Goal: Task Accomplishment & Management: Manage account settings

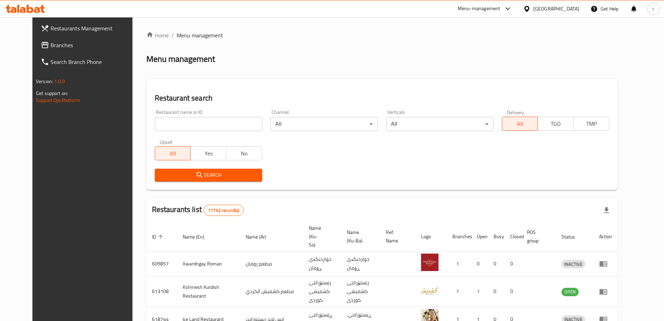
click at [52, 47] on span "Branches" at bounding box center [94, 45] width 87 height 8
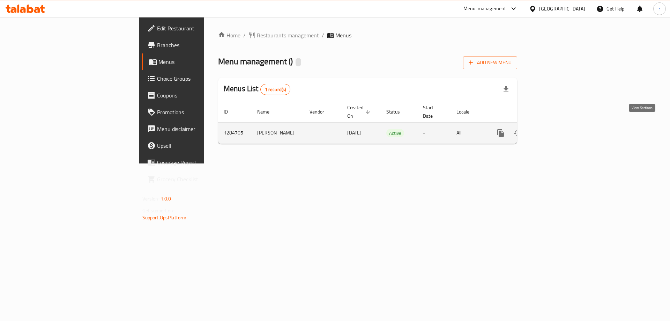
click at [555, 129] on icon "enhanced table" at bounding box center [550, 133] width 8 height 8
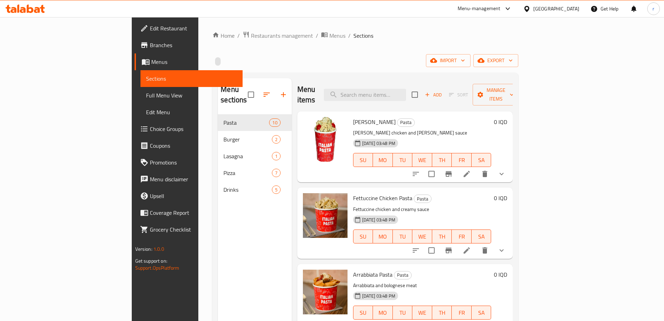
click at [146, 93] on span "Full Menu View" at bounding box center [191, 95] width 91 height 8
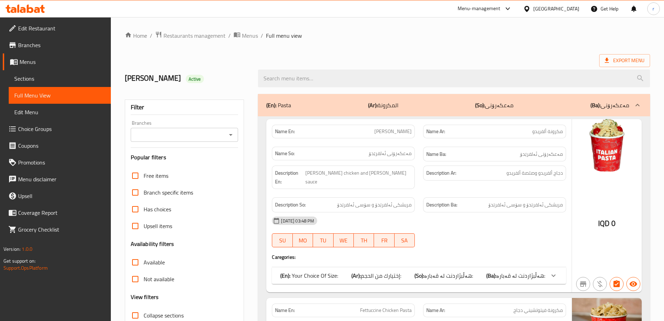
click at [323, 55] on div "Export Menu" at bounding box center [388, 60] width 526 height 13
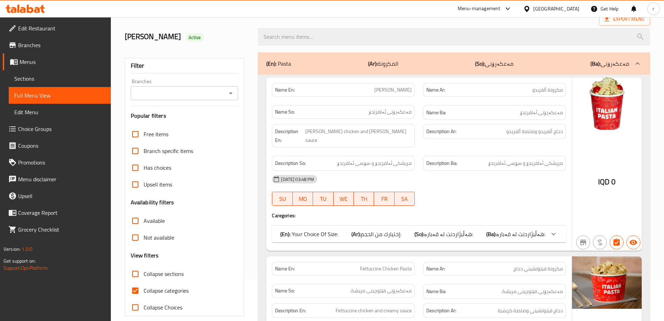
scroll to position [58, 0]
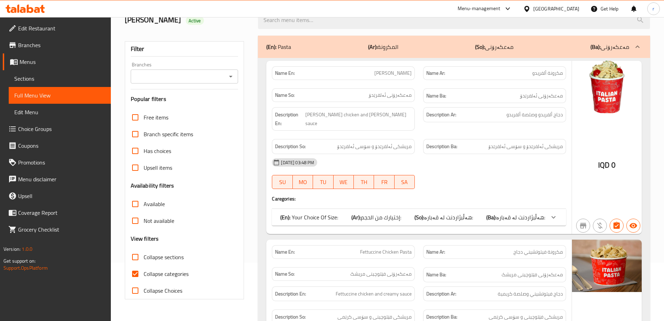
click at [180, 270] on span "Collapse categories" at bounding box center [166, 273] width 45 height 8
click at [144, 270] on input "Collapse categories" at bounding box center [135, 273] width 17 height 17
checkbox input "false"
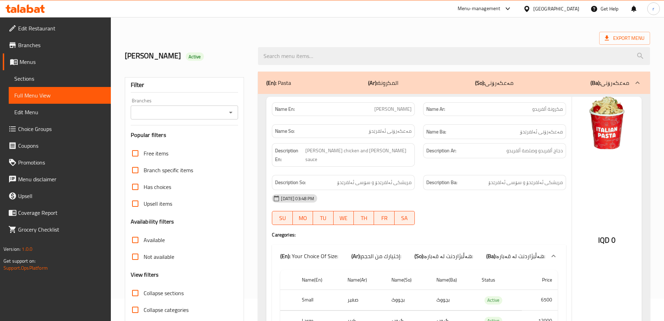
scroll to position [0, 0]
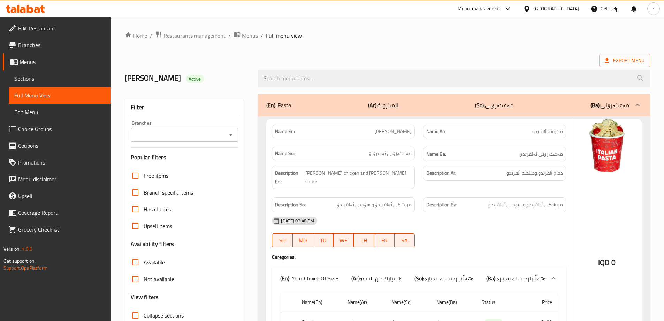
click at [402, 58] on div "Export Menu" at bounding box center [388, 60] width 526 height 13
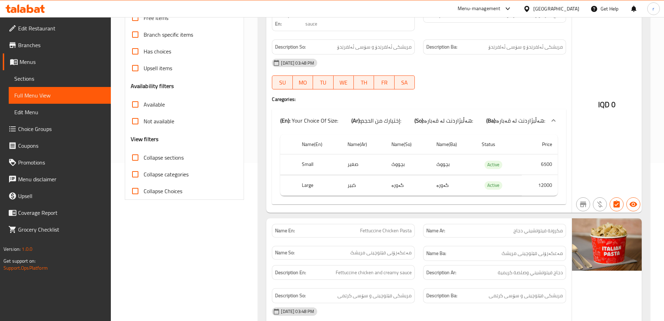
scroll to position [174, 0]
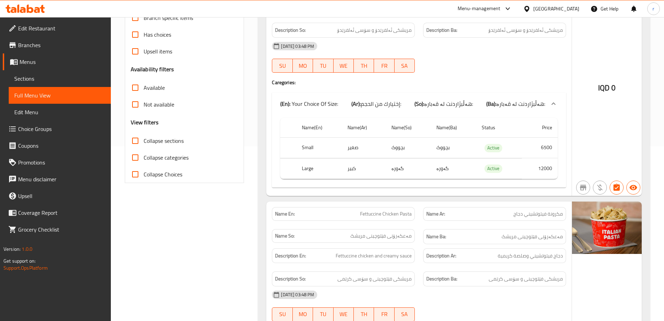
click at [86, 83] on link "Sections" at bounding box center [60, 78] width 102 height 17
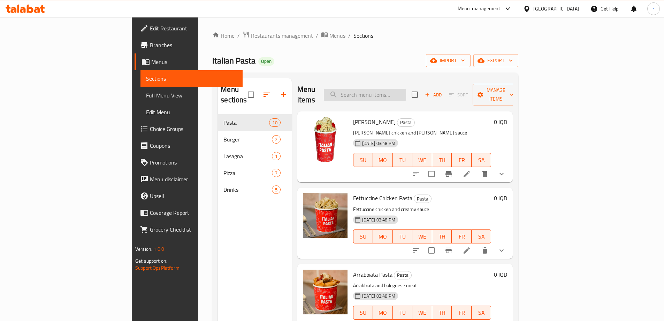
click at [401, 93] on input "search" at bounding box center [365, 95] width 82 height 12
paste input "slice"
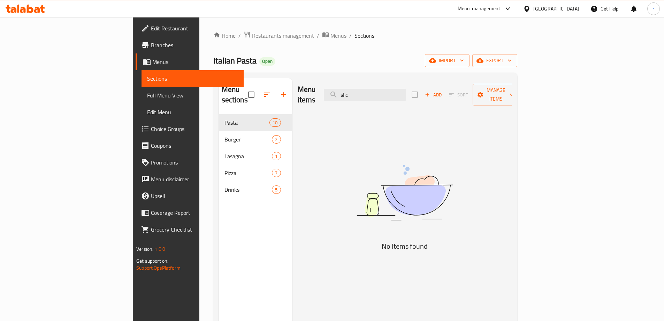
drag, startPoint x: 423, startPoint y: 91, endPoint x: 315, endPoint y: 91, distance: 107.8
click at [315, 91] on div "Menu items slic Add Sort Manage items" at bounding box center [405, 94] width 214 height 33
paste input "der"
type input "sl"
click at [147, 98] on span "Full Menu View" at bounding box center [192, 95] width 91 height 8
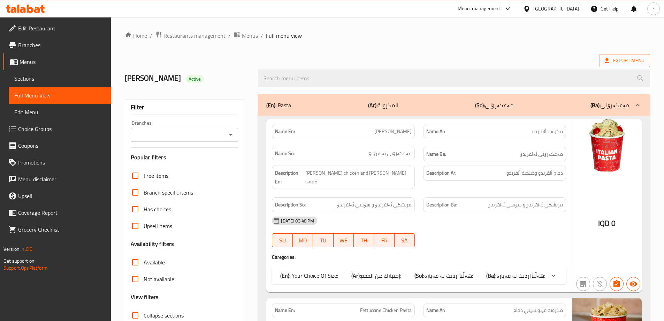
click at [449, 59] on div "Export Menu" at bounding box center [388, 60] width 526 height 13
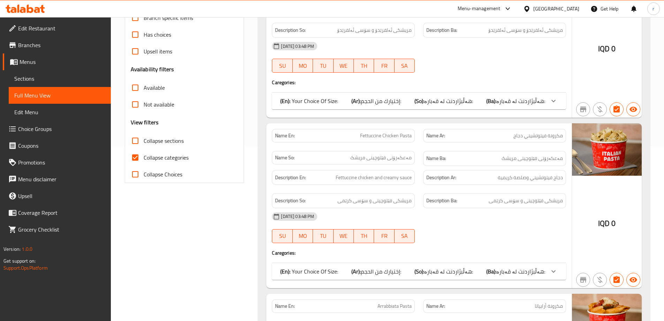
scroll to position [233, 0]
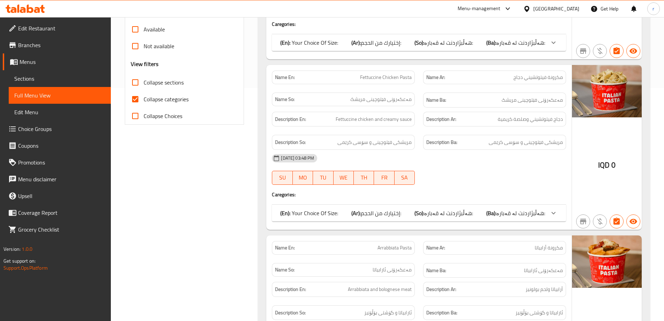
click at [158, 100] on span "Collapse categories" at bounding box center [166, 99] width 45 height 8
click at [144, 100] on input "Collapse categories" at bounding box center [135, 99] width 17 height 17
checkbox input "false"
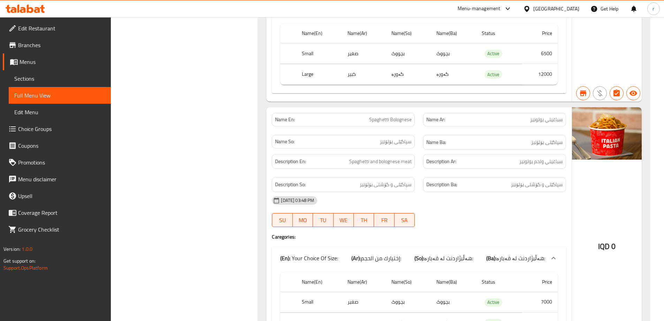
scroll to position [0, 0]
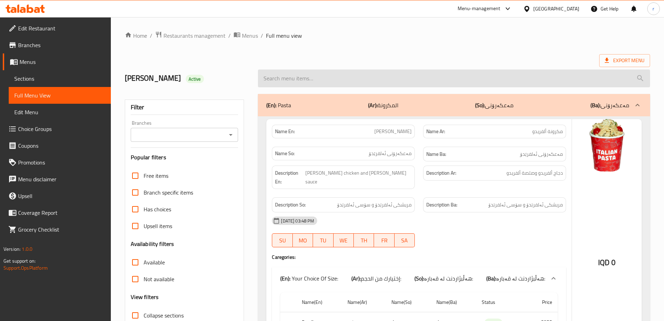
click at [321, 77] on input "search" at bounding box center [454, 78] width 392 height 18
paste input "slider"
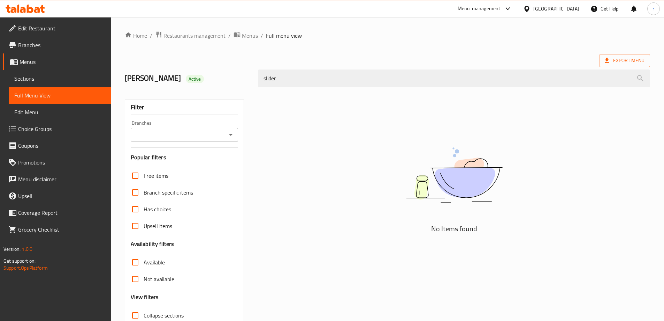
type input "slider"
click at [210, 130] on input "Branches" at bounding box center [179, 135] width 92 height 10
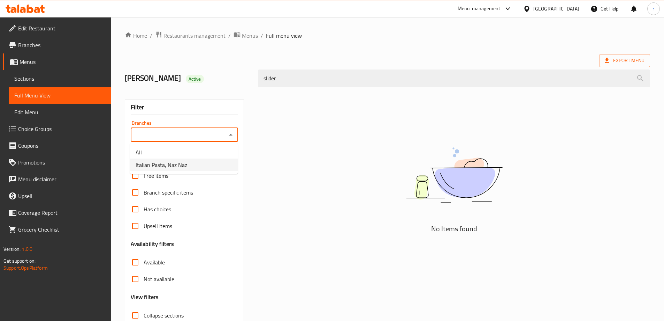
click at [196, 161] on li "Italian Pasta, Naz Naz" at bounding box center [184, 164] width 108 height 13
type input "Italian Pasta, Naz Naz"
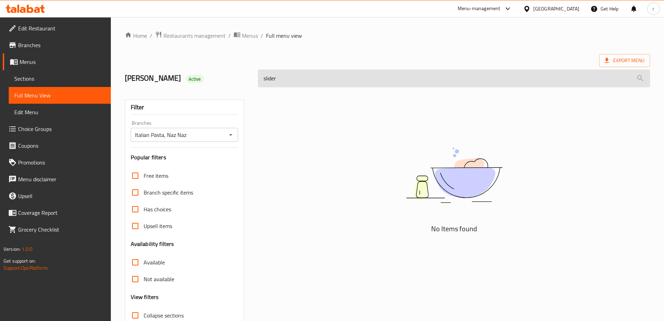
click at [279, 81] on input "slider" at bounding box center [454, 78] width 392 height 18
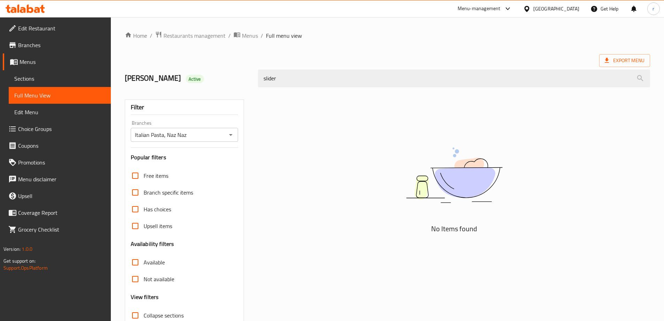
drag, startPoint x: 295, startPoint y: 70, endPoint x: 227, endPoint y: 81, distance: 68.1
click at [227, 81] on div "Mohammed Sabir Active slider" at bounding box center [388, 78] width 534 height 31
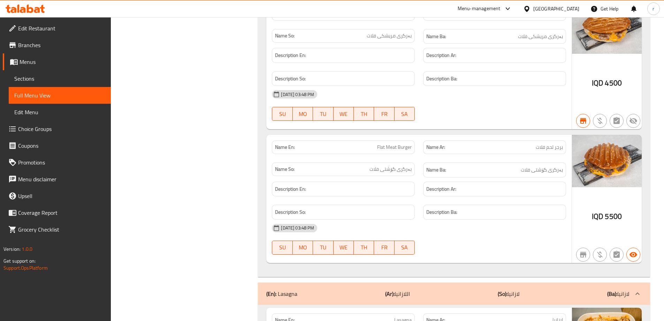
scroll to position [2674, 0]
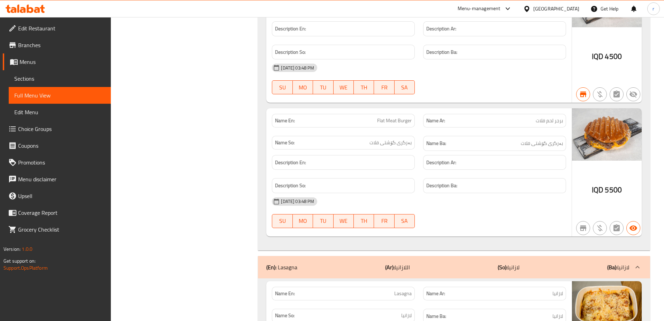
click at [29, 44] on span "Branches" at bounding box center [61, 45] width 87 height 8
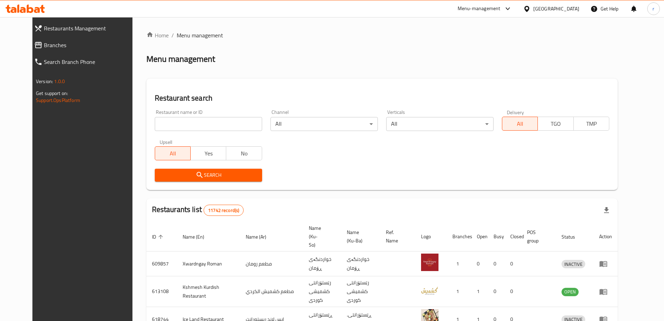
click at [155, 120] on input "search" at bounding box center [208, 124] width 107 height 14
paste input "676713"
type input "676713"
click at [160, 174] on span "Search" at bounding box center [208, 175] width 96 height 9
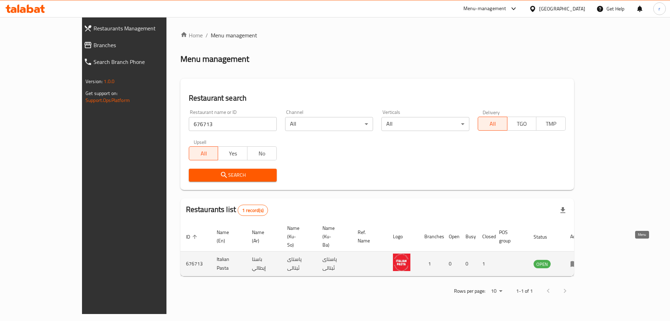
click at [583, 259] on link "enhanced table" at bounding box center [576, 263] width 13 height 8
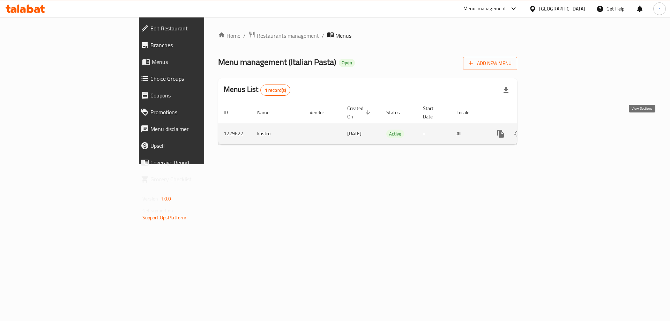
click at [555, 129] on icon "enhanced table" at bounding box center [550, 133] width 8 height 8
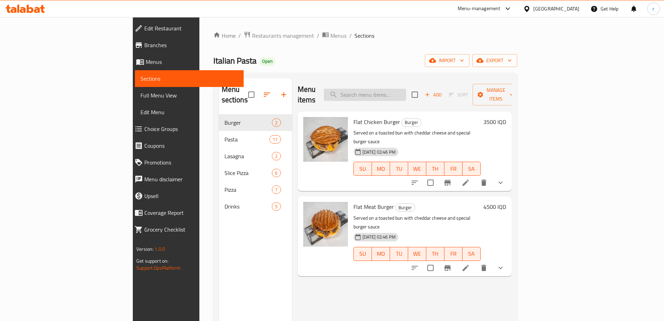
click at [406, 89] on input "search" at bounding box center [365, 95] width 82 height 12
paste input "slider"
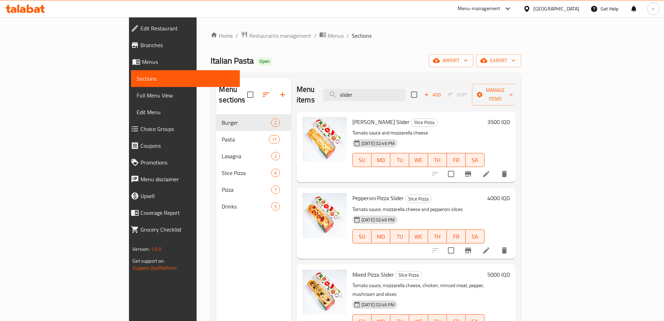
drag, startPoint x: 416, startPoint y: 90, endPoint x: 337, endPoint y: 90, distance: 79.2
click at [337, 90] on div "Menu items slider Add Sort Manage items" at bounding box center [406, 94] width 219 height 33
paste input "ce"
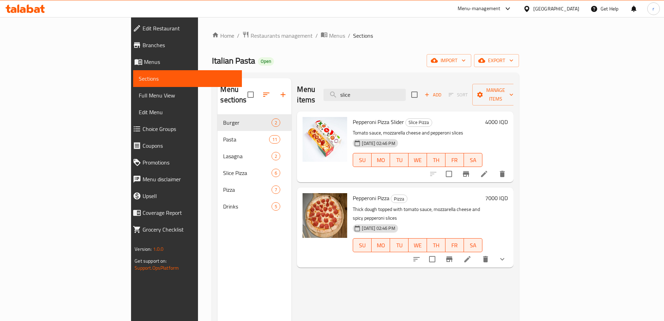
type input "slice"
click at [143, 47] on span "Branches" at bounding box center [190, 45] width 94 height 8
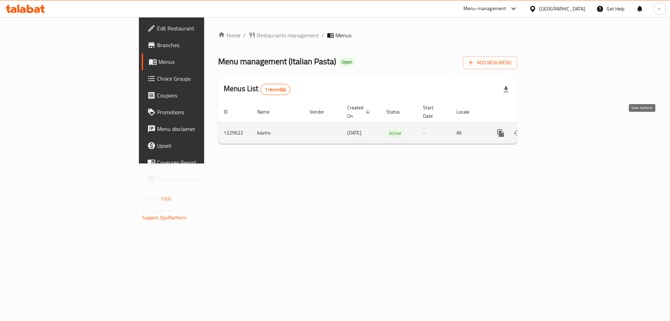
click at [559, 125] on link "enhanced table" at bounding box center [550, 133] width 17 height 17
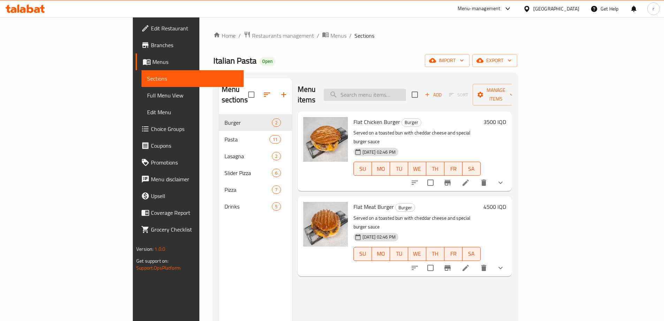
click at [400, 89] on input "search" at bounding box center [365, 95] width 82 height 12
paste input "Pepperoni Pizza"
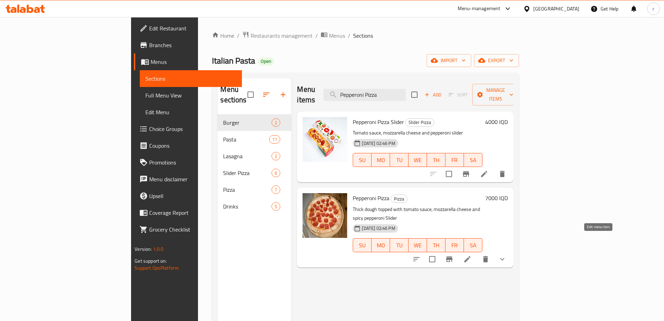
type input "Pepperoni Pizza"
click at [472, 255] on icon at bounding box center [467, 259] width 8 height 8
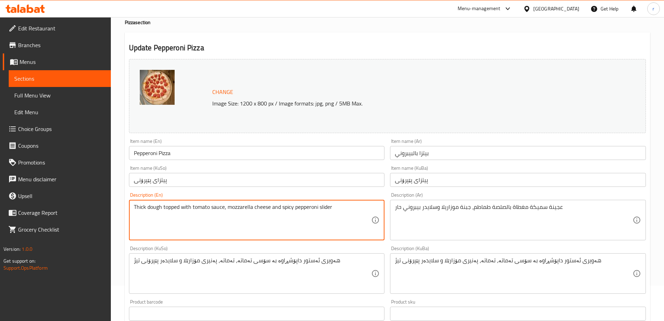
scroll to position [116, 0]
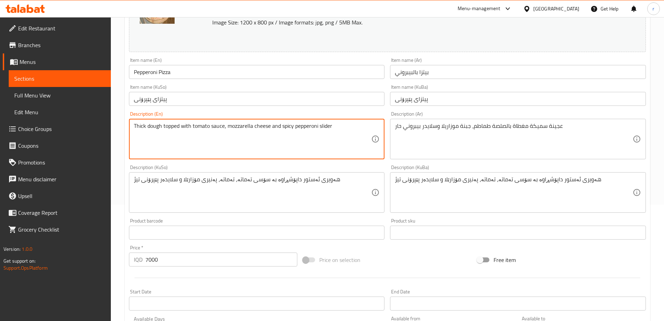
type textarea "Thick dough topped with tomato sauce, mozzarella cheese and spicy pepperoni sli…"
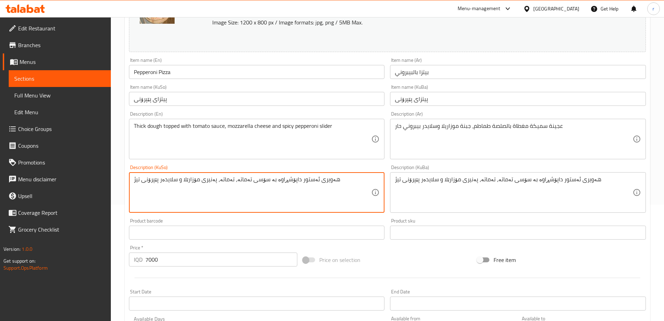
click at [162, 181] on textarea "هەویری ئەستور داپۆشڕاوە بە سۆسی تەماتە، تەماتە، پەنیری مۆزارێلا و سلایدەر پێپرۆ…" at bounding box center [253, 192] width 238 height 33
click at [161, 182] on textarea "هەویری ئەستور داپۆشڕاوە بە سۆسی تەماتە، تەماتە، پەنیری مۆزارێلا و سلایدەر پێپرۆ…" at bounding box center [253, 192] width 238 height 33
type textarea "هەویری ئەستور داپۆشڕاوە بە سۆسی تەماتە، تەماتە، پەنیری مۆزارێلا و سلایدر پێپرۆن…"
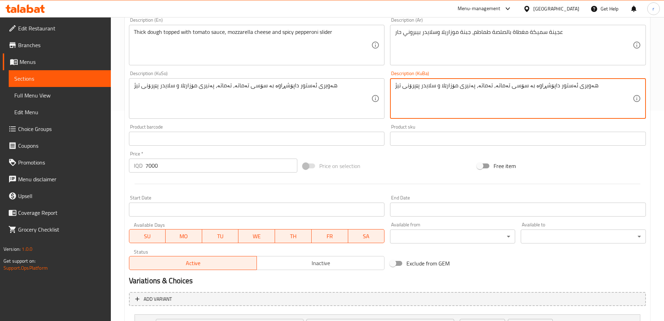
scroll to position [291, 0]
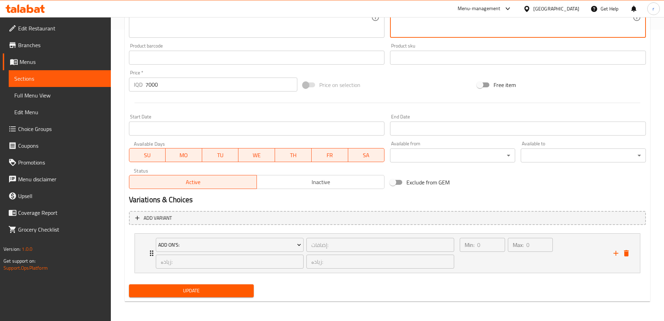
type textarea "هەویری ئەستور داپۆشڕاوە بە سۆسی تەماتە، تەماتە، پەنیری مۆزارێلا و سلایدر پێپرۆن…"
click at [215, 286] on button "Update" at bounding box center [191, 290] width 125 height 13
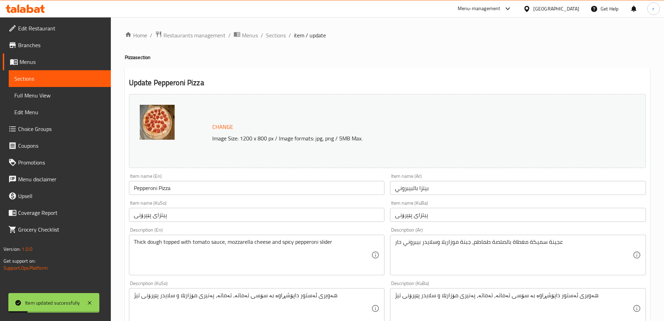
scroll to position [0, 0]
click at [278, 38] on span "Sections" at bounding box center [276, 35] width 20 height 8
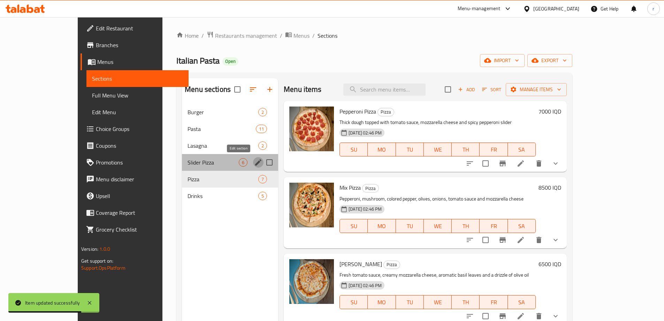
click at [254, 161] on icon "edit" at bounding box center [258, 162] width 8 height 8
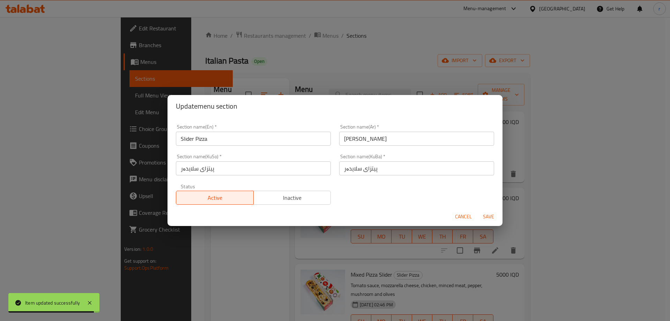
click at [343, 168] on input "پیتزای سلایدەر" at bounding box center [416, 168] width 155 height 14
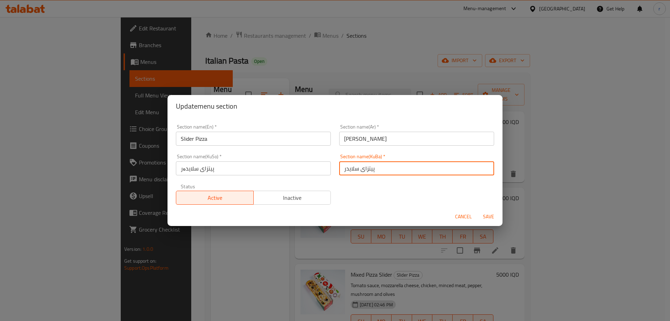
type input "پیتزای سلایدر"
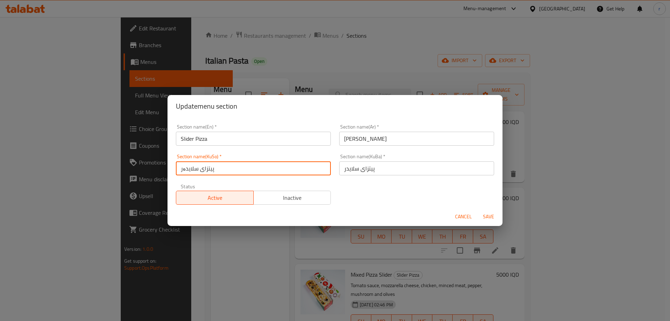
click at [183, 169] on input "پیتزای سلایدەر" at bounding box center [253, 168] width 155 height 14
click at [182, 169] on input "پیتزای سلایدەر" at bounding box center [253, 168] width 155 height 14
type input "پیتزای سلایدر"
click at [477, 210] on button "Save" at bounding box center [488, 216] width 22 height 13
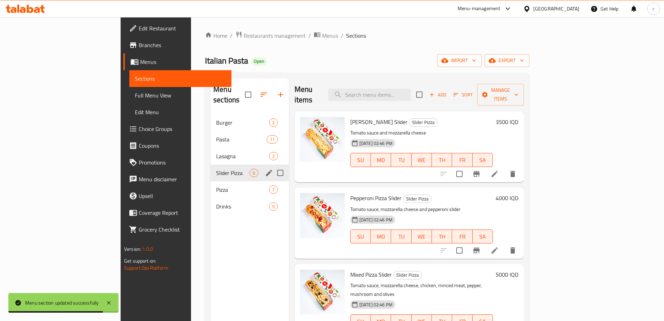
click at [38, 9] on icon at bounding box center [37, 10] width 6 height 6
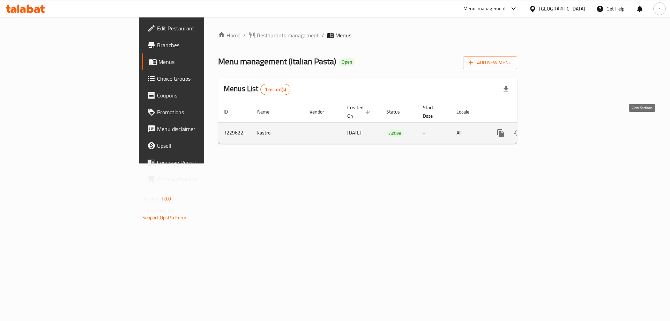
click at [555, 129] on icon "enhanced table" at bounding box center [550, 133] width 8 height 8
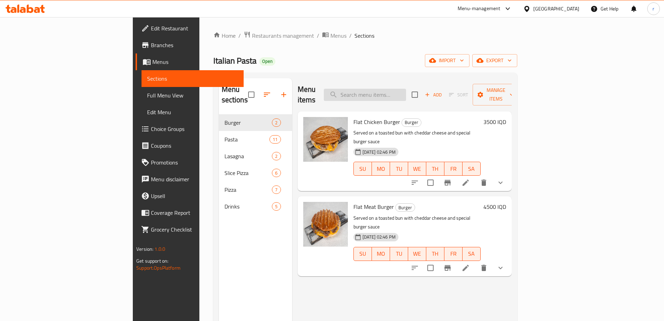
click at [406, 95] on input "search" at bounding box center [365, 95] width 82 height 12
paste input "slice"
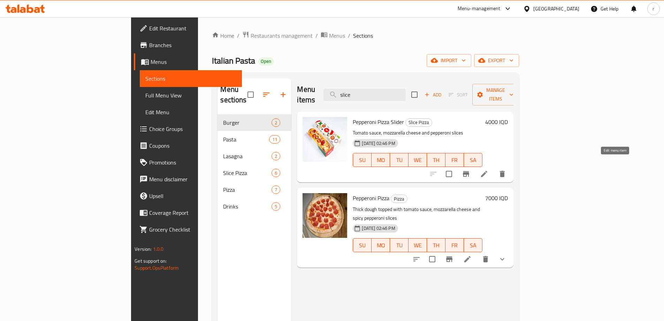
type input "slice"
click at [489, 169] on icon at bounding box center [484, 173] width 8 height 8
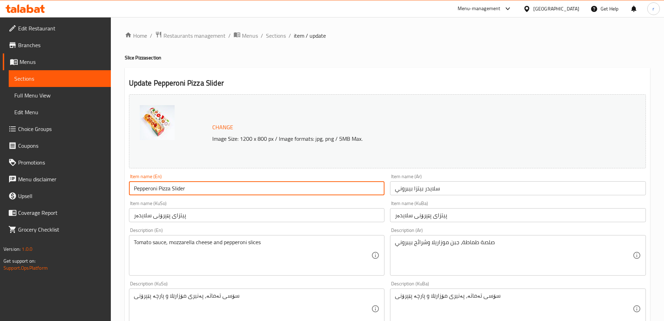
drag, startPoint x: 188, startPoint y: 189, endPoint x: 173, endPoint y: 187, distance: 14.8
click at [173, 187] on input "Pepperoni Pizza Slider" at bounding box center [257, 188] width 256 height 14
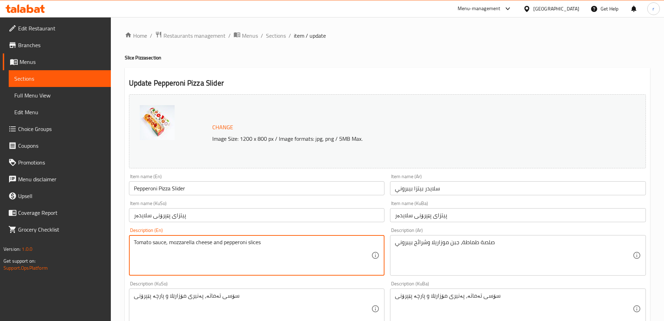
drag, startPoint x: 259, startPoint y: 243, endPoint x: 250, endPoint y: 241, distance: 9.4
click at [258, 242] on textarea "Tomato sauce, mozzarella cheese and pepperoni slices" at bounding box center [253, 255] width 238 height 33
drag, startPoint x: 261, startPoint y: 242, endPoint x: 249, endPoint y: 241, distance: 12.3
click at [249, 241] on textarea "Tomato sauce, mozzarella cheese and pepperoni slices" at bounding box center [253, 255] width 238 height 33
paste textarea "Slider"
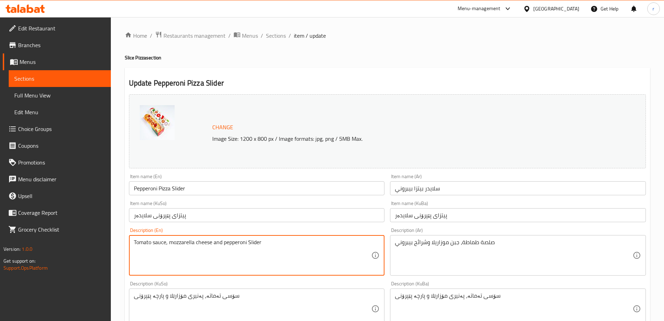
type textarea "Tomato sauce, mozzarella cheese and pepperoni Slider"
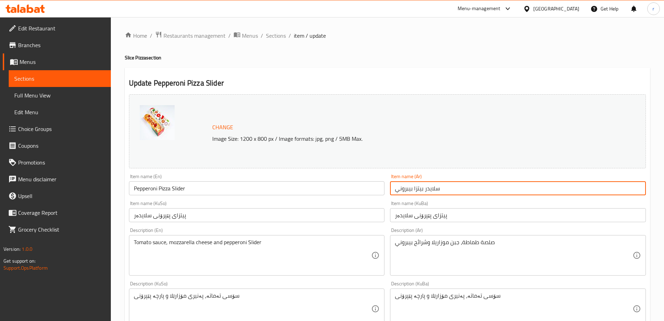
drag, startPoint x: 425, startPoint y: 189, endPoint x: 438, endPoint y: 188, distance: 12.9
click at [438, 188] on input "سلايدر بيتزا بيبروني" at bounding box center [518, 188] width 256 height 14
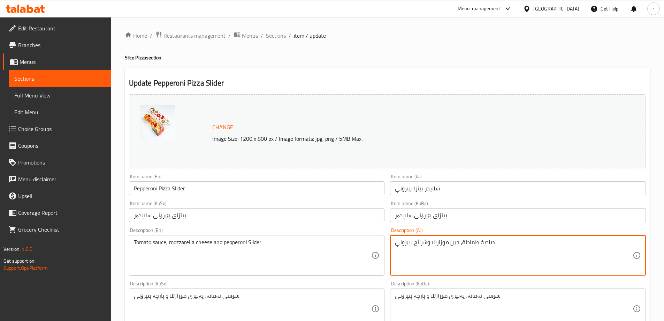
drag, startPoint x: 415, startPoint y: 242, endPoint x: 428, endPoint y: 242, distance: 12.6
paste textarea "لايدر"
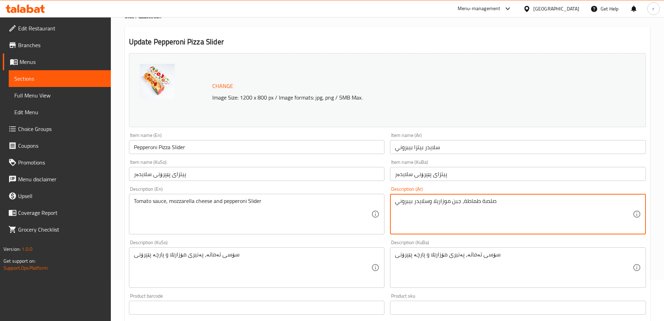
scroll to position [58, 0]
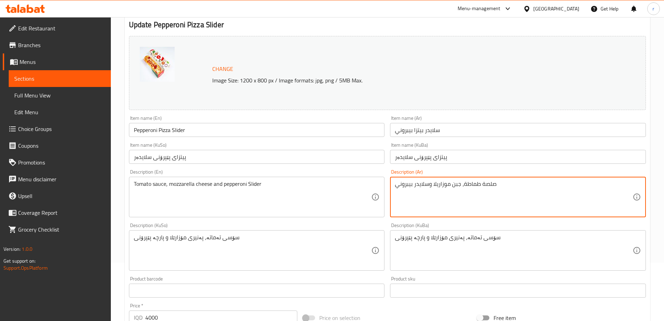
type textarea "صلصة طماطة، جبن موزاريلا وسلايدر بيبروني"
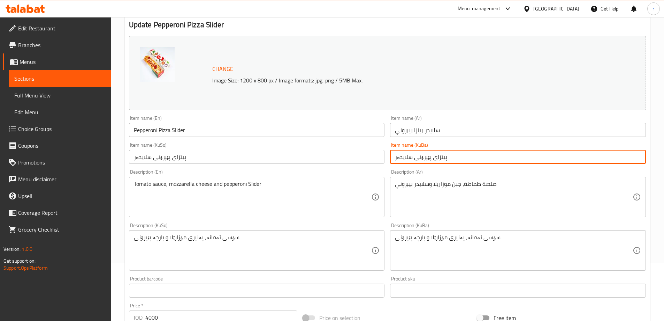
drag, startPoint x: 395, startPoint y: 157, endPoint x: 410, endPoint y: 158, distance: 14.7
click at [410, 158] on input "پیتزای پێپرۆنی سلایدەر" at bounding box center [518, 157] width 256 height 14
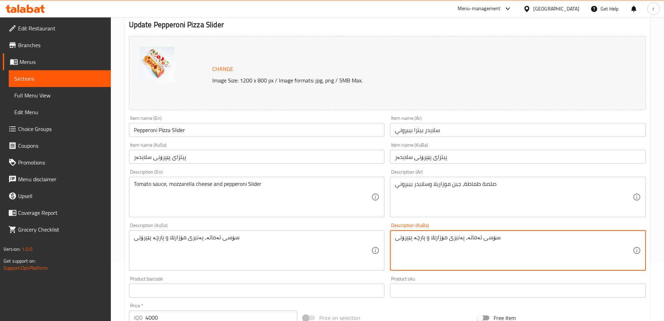
drag, startPoint x: 414, startPoint y: 237, endPoint x: 424, endPoint y: 236, distance: 10.2
paste textarea "سلایدەر"
drag, startPoint x: 527, startPoint y: 240, endPoint x: 385, endPoint y: 241, distance: 142.3
click at [385, 241] on div "Change Image Size: 1200 x 800 px / Image formats: jpg, png / 5MB Max. Item name…" at bounding box center [387, 228] width 523 height 391
type textarea "سۆسی تەماتە، پەنیری مۆزارێلا و سلایدەر پێپرۆنی"
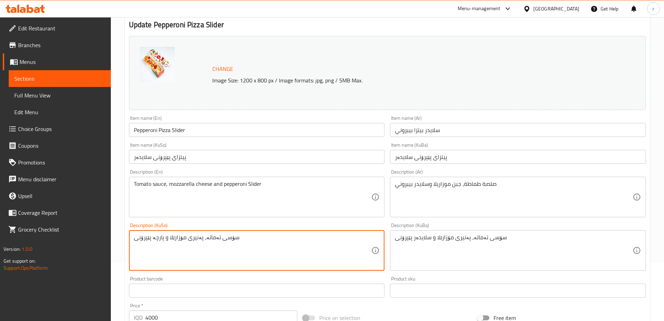
drag, startPoint x: 276, startPoint y: 242, endPoint x: 72, endPoint y: 226, distance: 204.2
paste textarea "سلایدەر"
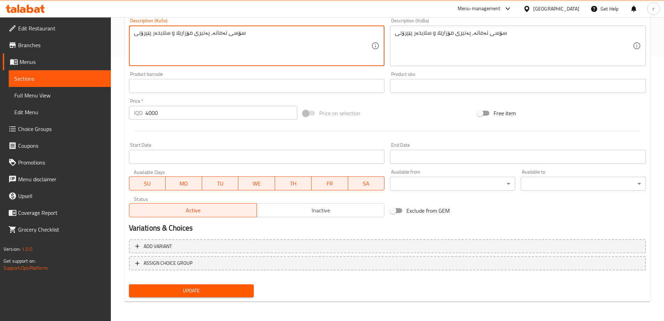
type textarea "سۆسی تەماتە، پەنیری مۆزارێلا و سلایدەر پێپرۆنی"
click at [224, 288] on span "Update" at bounding box center [192, 290] width 114 height 9
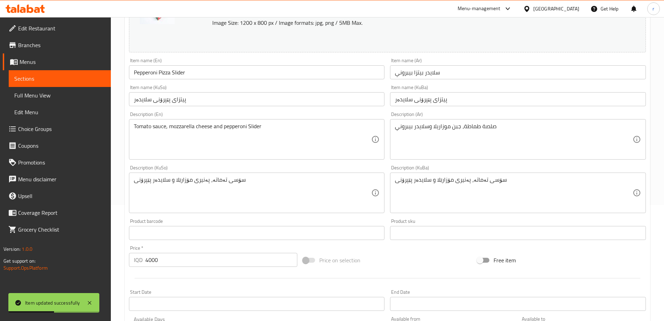
scroll to position [0, 0]
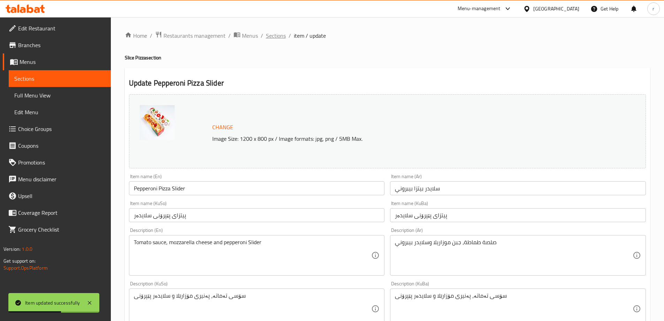
click at [272, 39] on span "Sections" at bounding box center [276, 35] width 20 height 8
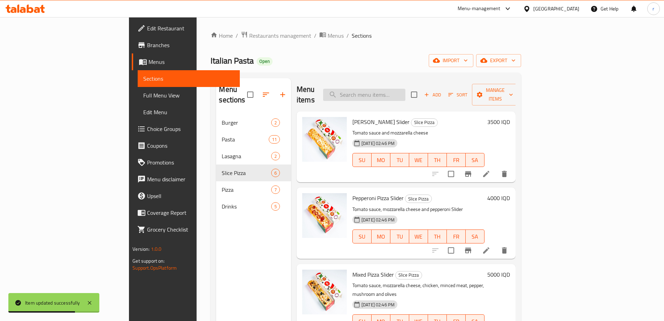
click at [390, 92] on input "search" at bounding box center [364, 95] width 82 height 12
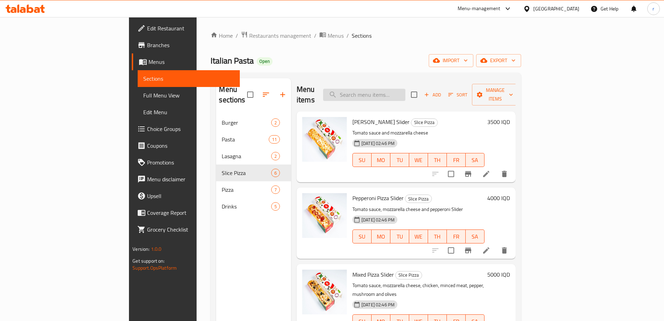
paste input "slice"
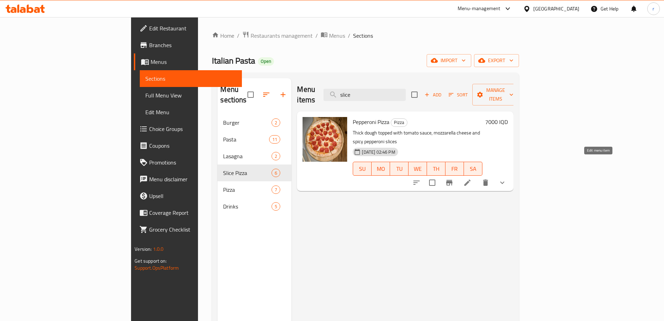
type input "slice"
click at [472, 178] on icon at bounding box center [467, 182] width 8 height 8
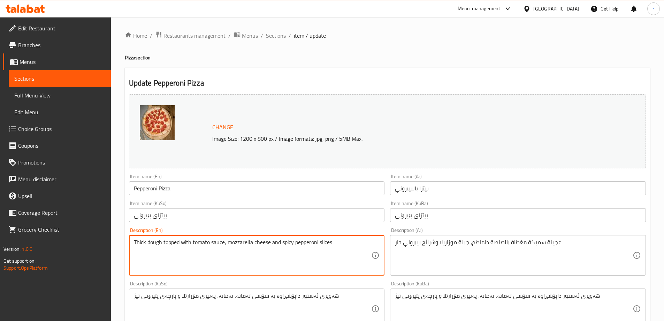
drag, startPoint x: 338, startPoint y: 246, endPoint x: 320, endPoint y: 246, distance: 18.1
paste textarea "Slider"
type textarea "Thick dough topped with tomato sauce, mozzarella cheese and spicy pepperoni Sli…"
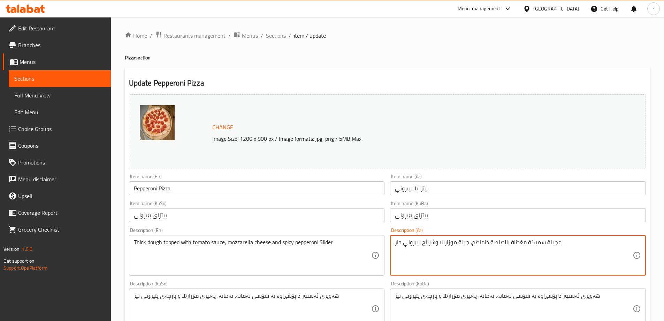
drag, startPoint x: 422, startPoint y: 242, endPoint x: 430, endPoint y: 239, distance: 8.0
paste textarea "لايدر"
click at [437, 242] on textarea "عجينة سميكة مغطاة بالصلصة طماطم، جبنة موزاريلا وشسلايدر بيبروني حار" at bounding box center [514, 255] width 238 height 33
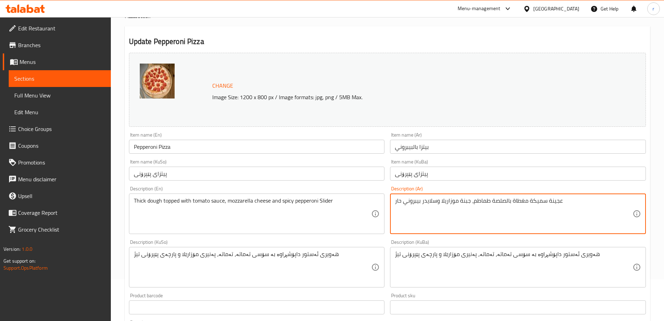
scroll to position [58, 0]
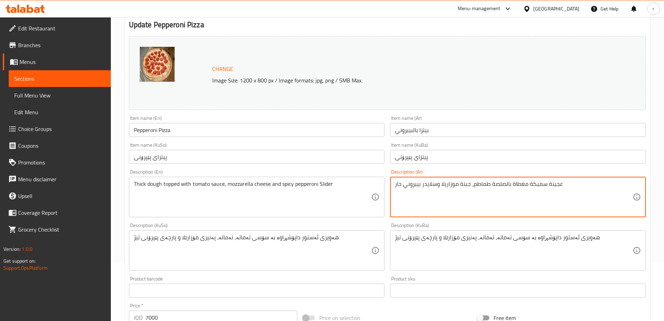
type textarea "عجينة سميكة مغطاة بالصلصة طماطم، جبنة موزاريلا وسلايدر بيبروني حار"
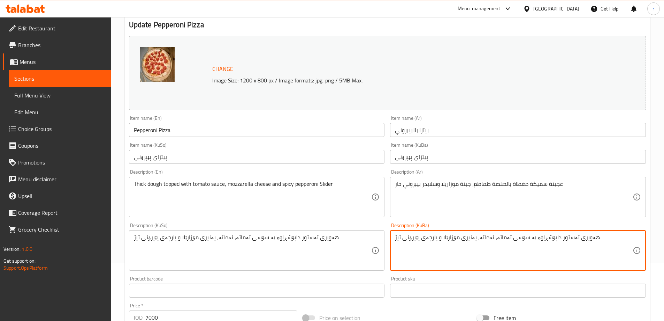
drag, startPoint x: 428, startPoint y: 239, endPoint x: 435, endPoint y: 240, distance: 7.8
paste textarea "سلایدەر"
click at [453, 243] on textarea "هەویری ئەستور داپۆشڕاوە بە سۆسی تەماتە، تەماتە، پەنیری مۆزارێلا و سلایدەر پێپرۆ…" at bounding box center [514, 250] width 238 height 33
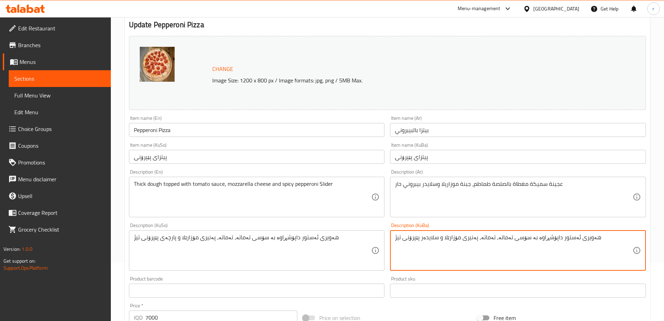
click at [453, 243] on textarea "هەویری ئەستور داپۆشڕاوە بە سۆسی تەماتە، تەماتە، پەنیری مۆزارێلا و سلایدەر پێپرۆ…" at bounding box center [514, 250] width 238 height 33
type textarea "هەویری ئەستور داپۆشڕاوە بە سۆسی تەماتە، تەماتە، پەنیری مۆزارێلا و سلایدەر پێپرۆ…"
click at [304, 240] on textarea "هەویری ئەستور داپۆشڕاوە بە سۆسی تەماتە، تەماتە، پەنیری مۆزارێلا و پارچەی پێپرۆن…" at bounding box center [253, 250] width 238 height 33
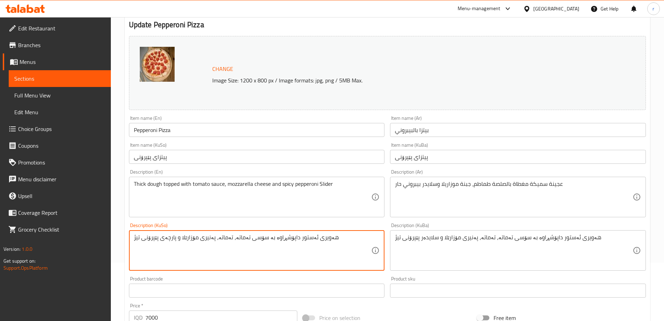
click at [304, 240] on textarea "هەویری ئەستور داپۆشڕاوە بە سۆسی تەماتە، تەماتە، پەنیری مۆزارێلا و پارچەی پێپرۆن…" at bounding box center [253, 250] width 238 height 33
paste textarea "سلایدەر"
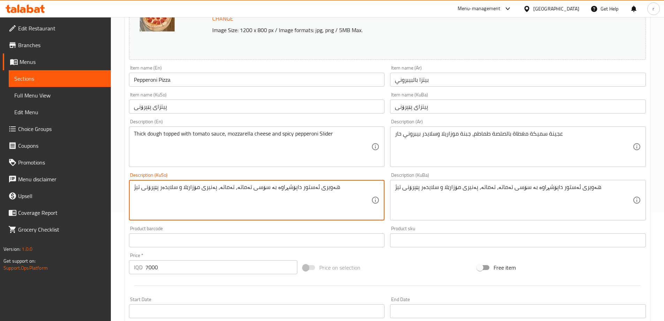
scroll to position [291, 0]
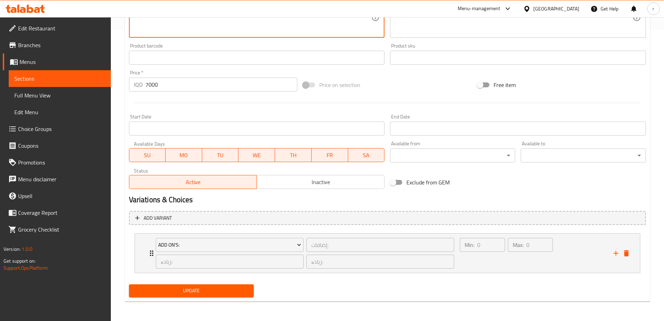
type textarea "هەویری ئەستور داپۆشڕاوە بە سۆسی تەماتە، تەماتە، پەنیری مۆزارێلا و سلایدەر پێپرۆ…"
click at [231, 292] on span "Update" at bounding box center [192, 290] width 114 height 9
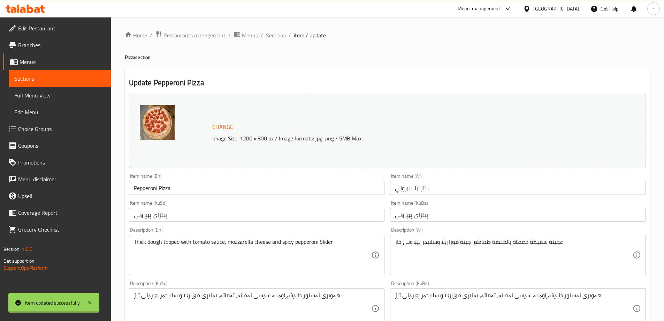
scroll to position [0, 0]
click at [52, 95] on span "Full Menu View" at bounding box center [59, 95] width 91 height 8
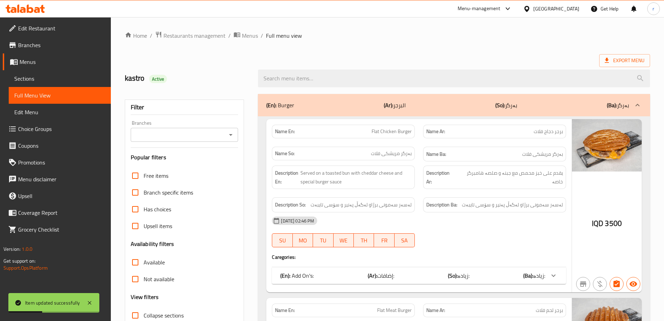
click at [303, 65] on div at bounding box center [454, 78] width 401 height 26
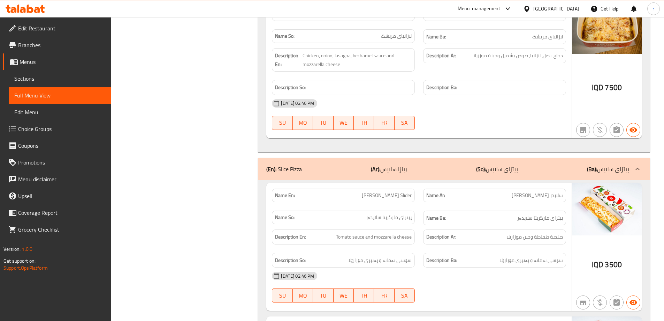
click at [45, 80] on span "Sections" at bounding box center [59, 78] width 91 height 8
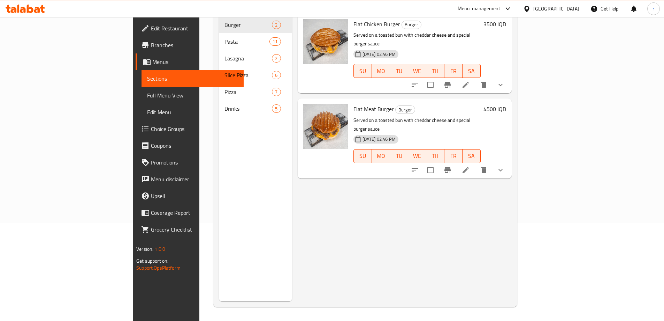
scroll to position [39, 0]
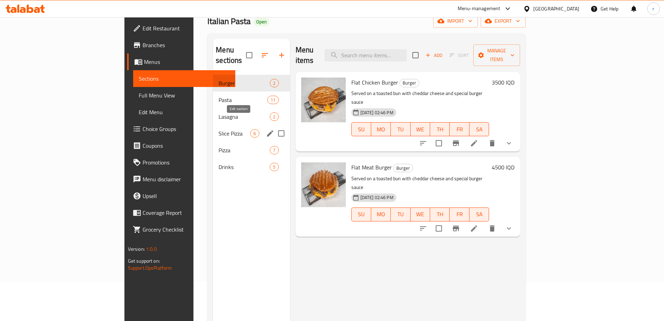
click at [266, 129] on icon "edit" at bounding box center [270, 133] width 8 height 8
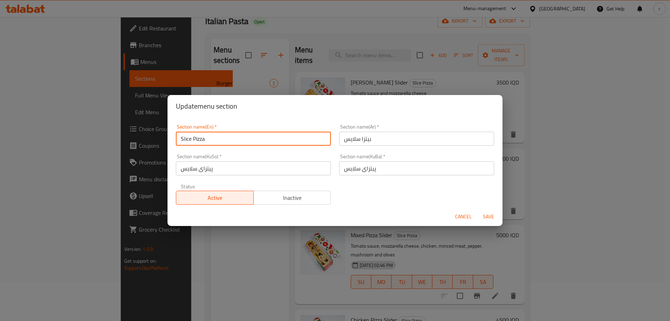
click at [191, 139] on input "Slice Pizza" at bounding box center [253, 138] width 155 height 14
type input "Pizza"
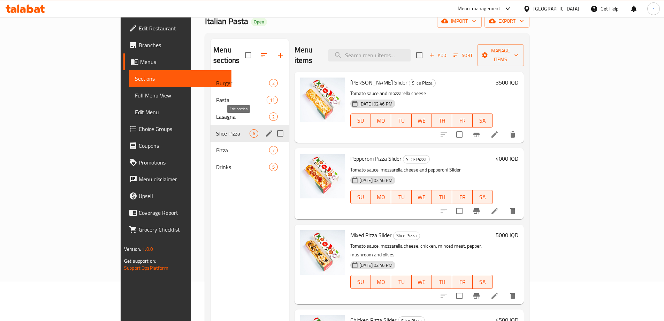
click at [264, 128] on button "edit" at bounding box center [269, 133] width 10 height 10
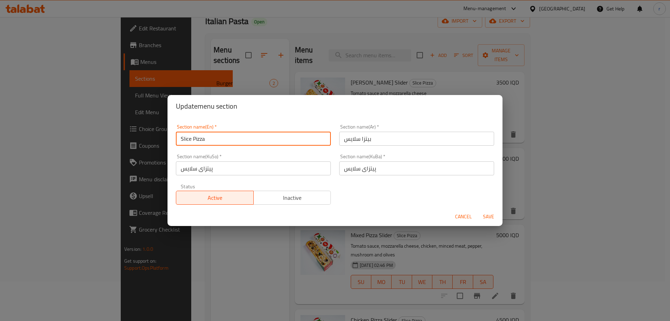
click at [193, 139] on input "Slice Pizza" at bounding box center [253, 138] width 155 height 14
paste input "Slider"
type input "Slider Pizza"
click at [477, 210] on button "Save" at bounding box center [488, 216] width 22 height 13
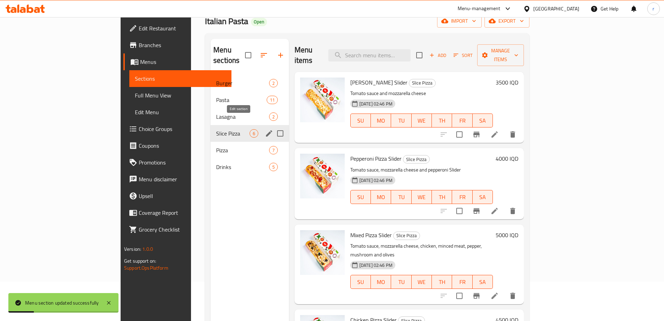
click at [266, 130] on icon "edit" at bounding box center [269, 133] width 6 height 6
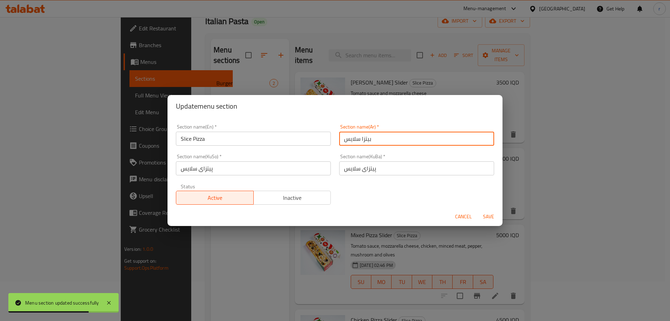
drag, startPoint x: 341, startPoint y: 138, endPoint x: 355, endPoint y: 138, distance: 14.6
click at [355, 138] on input "بيتزا سلايس" at bounding box center [416, 138] width 155 height 14
paste input "ر"
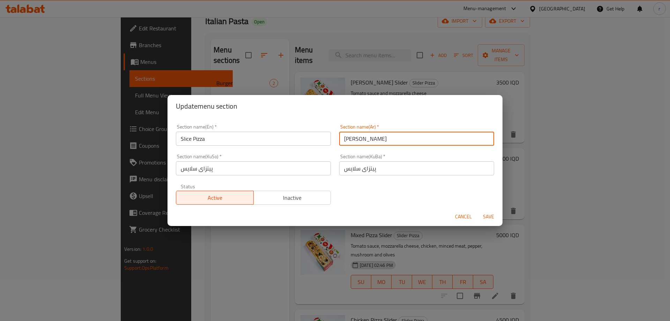
type input "بيتزا سلايدر"
click at [477, 210] on button "Save" at bounding box center [488, 216] width 22 height 13
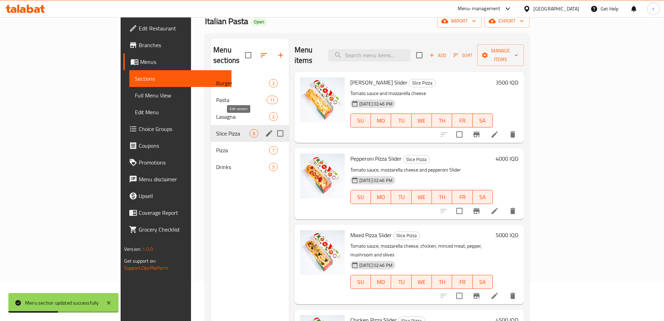
click at [265, 129] on icon "edit" at bounding box center [269, 133] width 8 height 8
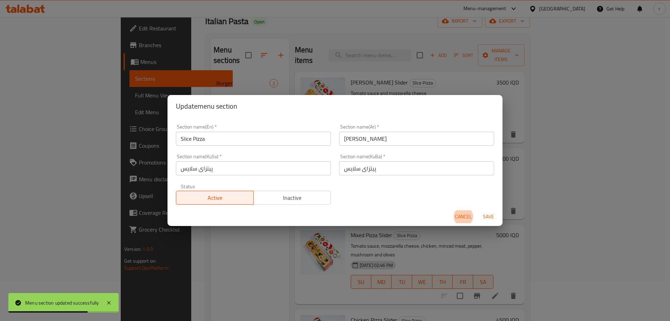
click at [405, 241] on div "Update menu section Section name(En)   * Slice Pizza Section name(En) * Section…" at bounding box center [335, 160] width 670 height 321
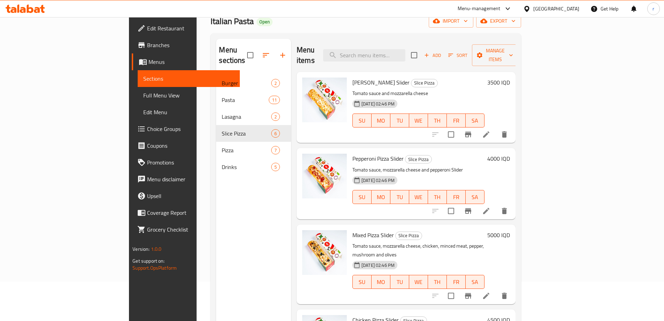
click at [216, 208] on div "Menu sections Burger 2 Pasta 11 Lasagna 2 Slice Pizza 6 Pizza 7 Drinks 5" at bounding box center [253, 199] width 75 height 321
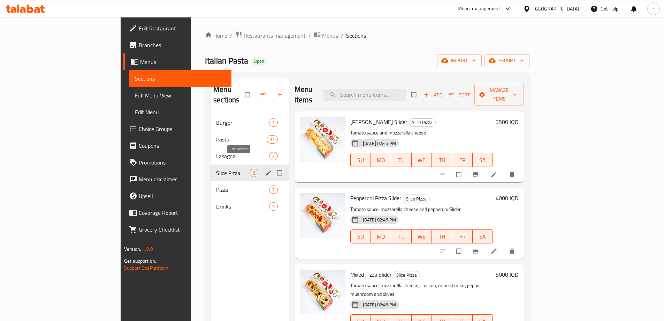
click at [265, 169] on icon "edit" at bounding box center [268, 172] width 7 height 7
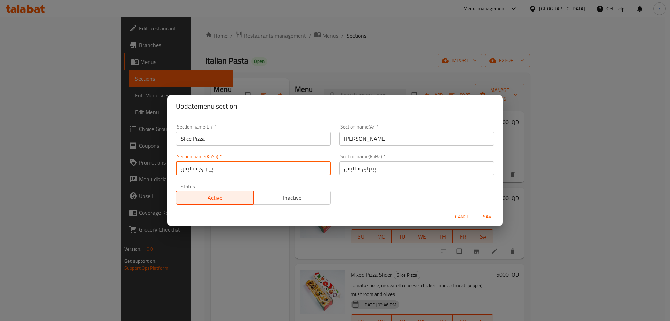
drag, startPoint x: 196, startPoint y: 170, endPoint x: 183, endPoint y: 168, distance: 13.7
click at [183, 168] on input "پیتزای سلایس" at bounding box center [253, 168] width 155 height 14
paste input "ەر"
type input "پیتزای سلایدەر"
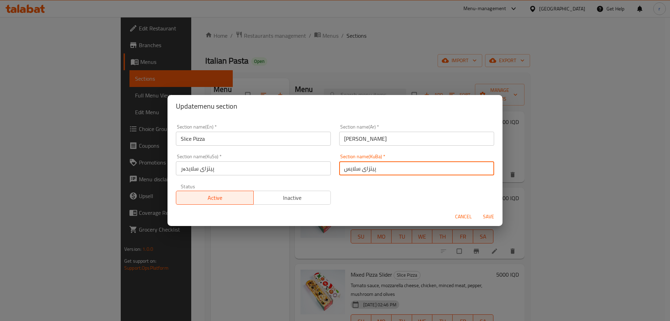
drag, startPoint x: 342, startPoint y: 171, endPoint x: 356, endPoint y: 169, distance: 14.7
click at [356, 169] on input "پیتزای سلایس" at bounding box center [416, 168] width 155 height 14
paste input "ەر"
type input "پیتزای سلایدەر"
click at [477, 210] on button "Save" at bounding box center [488, 216] width 22 height 13
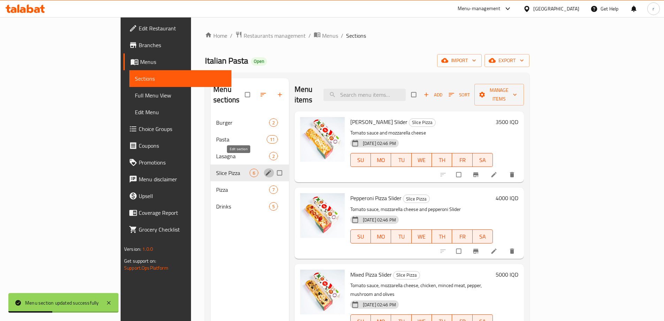
click at [265, 169] on icon "edit" at bounding box center [268, 172] width 7 height 7
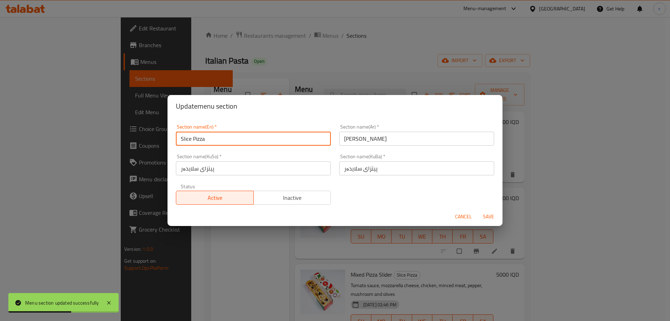
drag, startPoint x: 191, startPoint y: 141, endPoint x: 181, endPoint y: 136, distance: 11.6
click at [181, 136] on input "Slice Pizza" at bounding box center [253, 138] width 155 height 14
paste input "der"
type input "Slider Pizza"
click at [477, 210] on button "Save" at bounding box center [488, 216] width 22 height 13
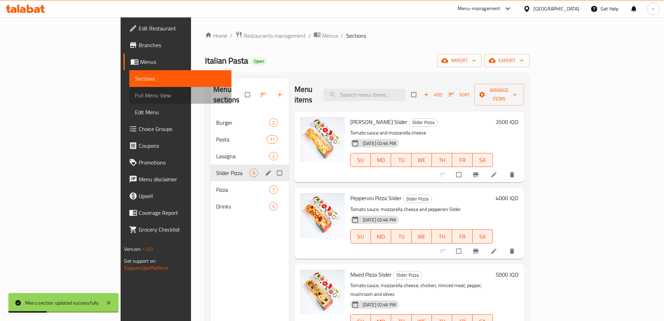
click at [135, 96] on span "Full Menu View" at bounding box center [180, 95] width 91 height 8
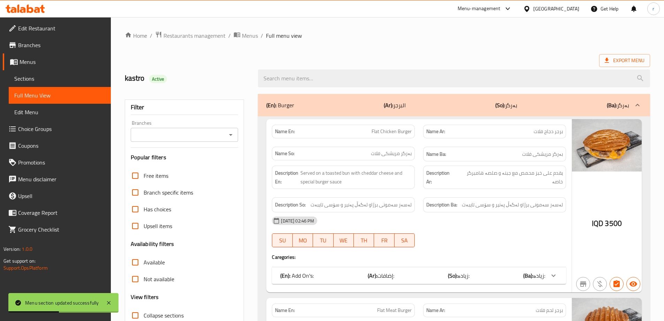
click at [306, 58] on div "Export Menu" at bounding box center [388, 60] width 526 height 13
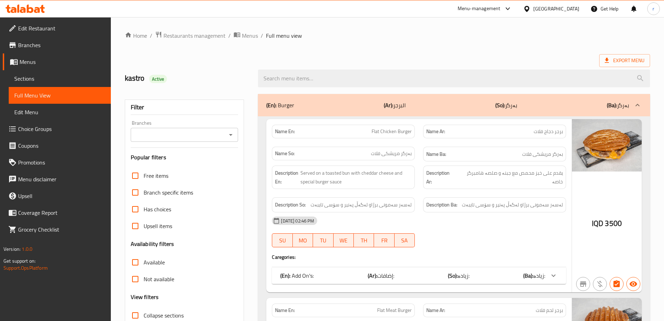
click at [237, 65] on div "kastro Active" at bounding box center [188, 78] width 134 height 31
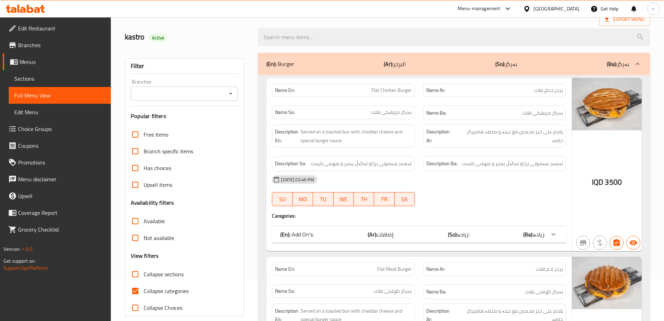
scroll to position [58, 0]
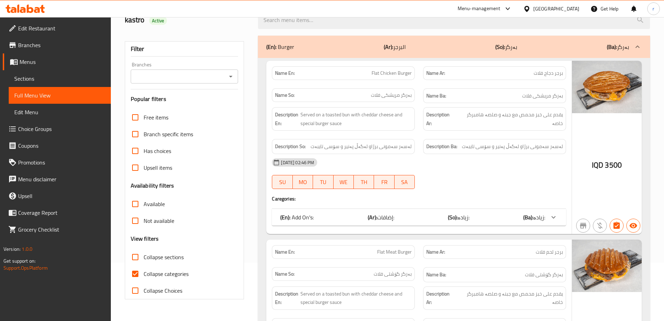
click at [158, 272] on span "Collapse categories" at bounding box center [166, 273] width 45 height 8
click at [144, 272] on input "Collapse categories" at bounding box center [135, 273] width 17 height 17
checkbox input "false"
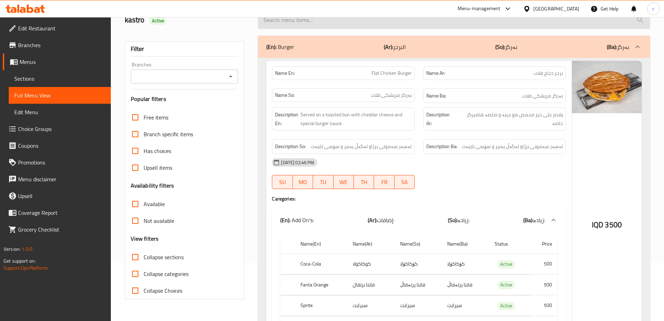
scroll to position [0, 0]
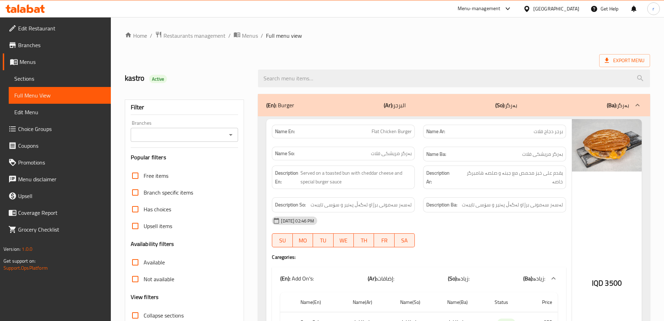
click at [434, 36] on ol "Home / Restaurants management / Menus / Full menu view" at bounding box center [388, 35] width 526 height 9
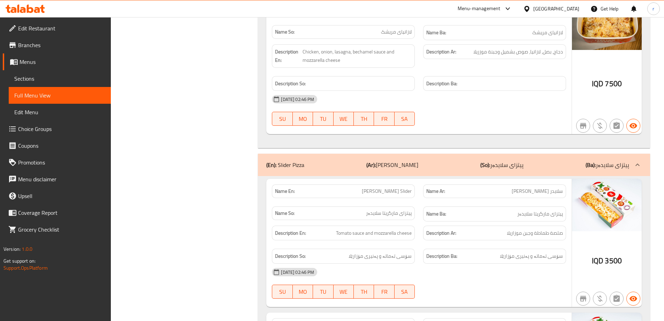
scroll to position [6238, 0]
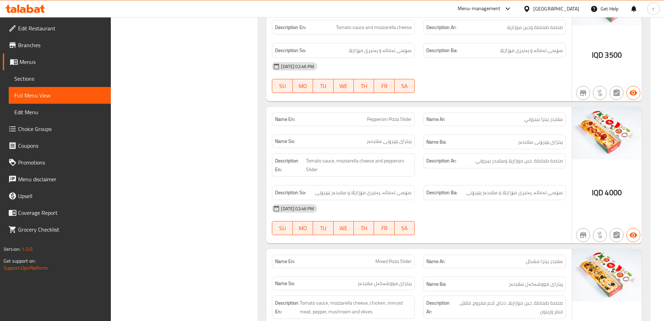
click at [447, 130] on div "Name Ba: پیتزای پێپرۆنی سلایدەر" at bounding box center [494, 141] width 151 height 23
drag, startPoint x: 337, startPoint y: 184, endPoint x: 341, endPoint y: 184, distance: 3.9
click at [346, 188] on span "سۆسی تەماتە، پەنیری مۆزارێلا و سلایدەر پێپرۆنی" at bounding box center [363, 192] width 97 height 9
click at [341, 188] on span "سۆسی تەماتە، پەنیری مۆزارێلا و سلایدەر پێپرۆنی" at bounding box center [363, 192] width 97 height 9
drag, startPoint x: 336, startPoint y: 184, endPoint x: 349, endPoint y: 185, distance: 13.3
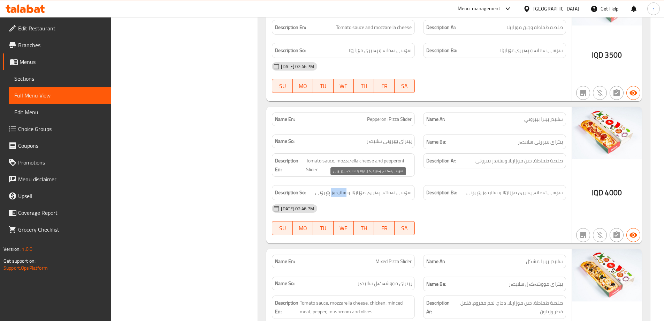
click at [349, 188] on span "سۆسی تەماتە، پەنیری مۆزارێلا و سلایدەر پێپرۆنی" at bounding box center [363, 192] width 97 height 9
click at [38, 78] on span "Sections" at bounding box center [59, 78] width 91 height 8
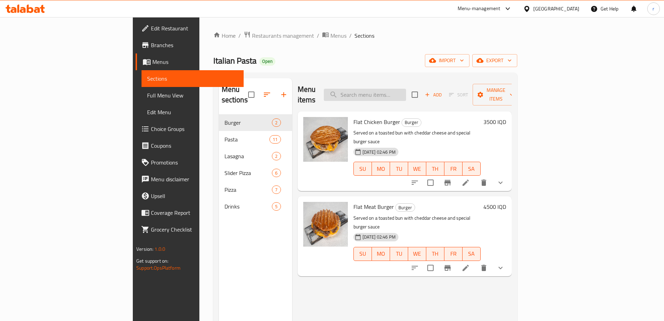
click at [403, 89] on input "search" at bounding box center [365, 95] width 82 height 12
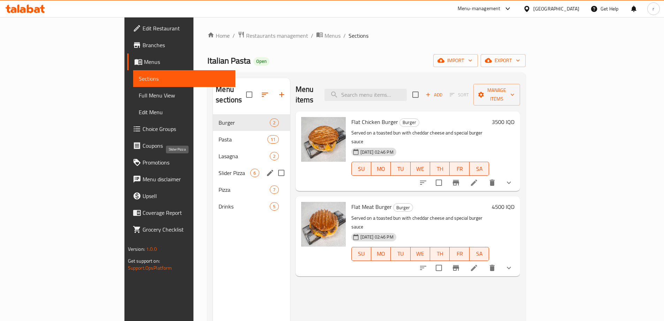
click at [219, 168] on span "Slider Pizza" at bounding box center [235, 172] width 32 height 8
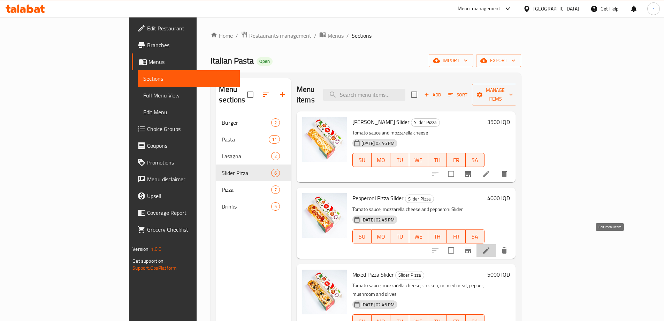
click at [491, 246] on icon at bounding box center [486, 250] width 8 height 8
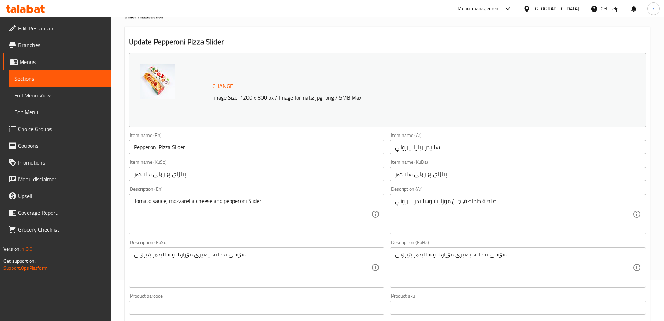
scroll to position [58, 0]
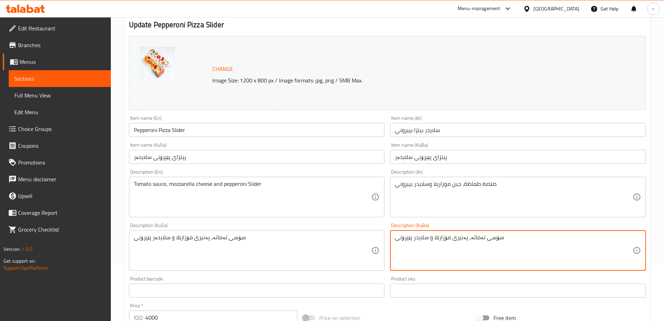
type textarea "سۆسی تەماتە، پەنیری مۆزارێلا و سلایدر پێپرۆنی"
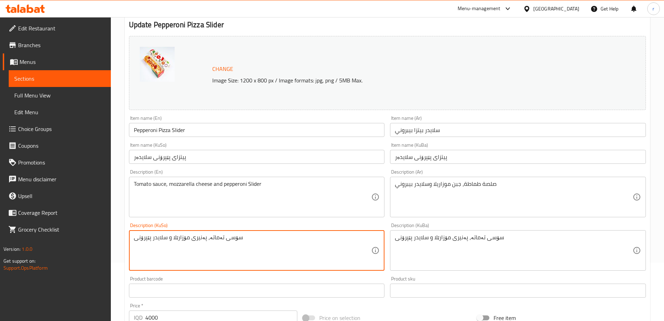
type textarea "سۆسی تەماتە، پەنیری مۆزارێلا و سلایدر پێپرۆنی"
click at [396, 156] on input "پیتزای پێپرۆنی سلایدەر" at bounding box center [518, 157] width 256 height 14
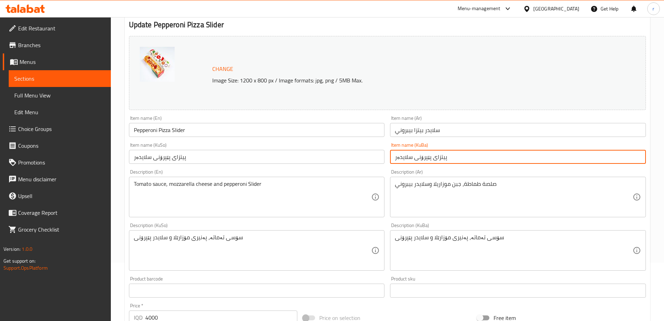
click at [397, 160] on input "پیتزای پێپرۆنی سلایدەر" at bounding box center [518, 157] width 256 height 14
type input "پیتزای پێپرۆنی سلایدر"
click at [136, 157] on input "پیتزای پێپرۆنی سلایدەر" at bounding box center [257, 157] width 256 height 14
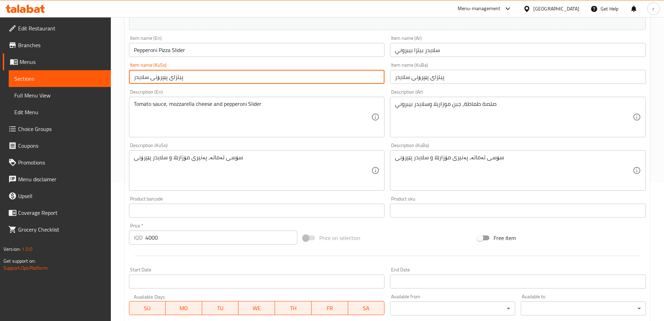
scroll to position [263, 0]
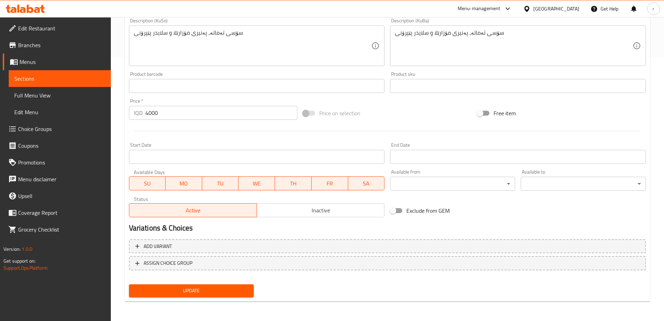
type input "پیتزای پێپرۆنی سلایدر"
click at [210, 291] on span "Update" at bounding box center [192, 290] width 114 height 9
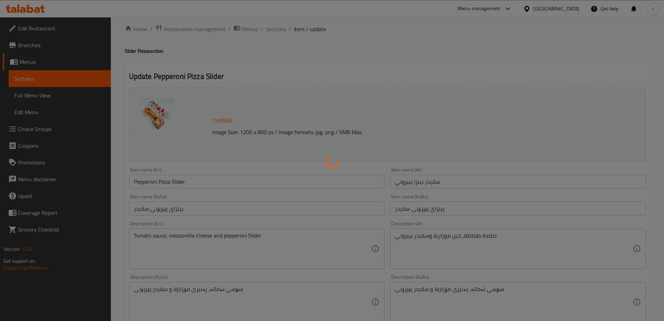
scroll to position [0, 0]
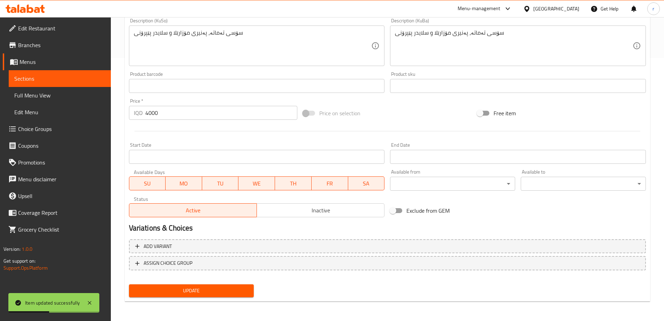
type textarea "Tomato sauce, mozzarella cheese and pepperoni slider"
click at [218, 292] on span "Update" at bounding box center [192, 290] width 114 height 9
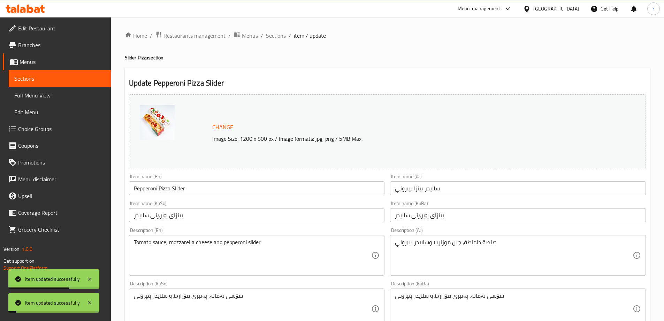
drag, startPoint x: 273, startPoint y: 40, endPoint x: 278, endPoint y: 41, distance: 5.6
click at [274, 40] on span "Sections" at bounding box center [276, 35] width 20 height 8
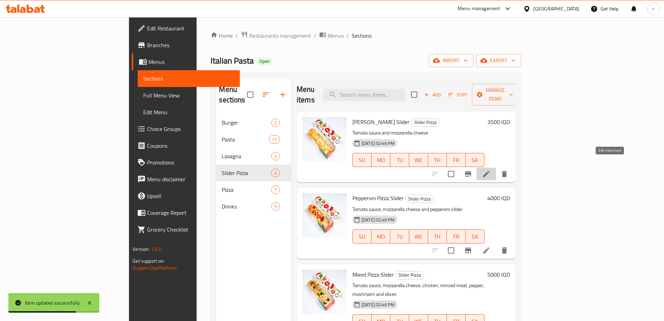
click at [491, 169] on icon at bounding box center [486, 173] width 8 height 8
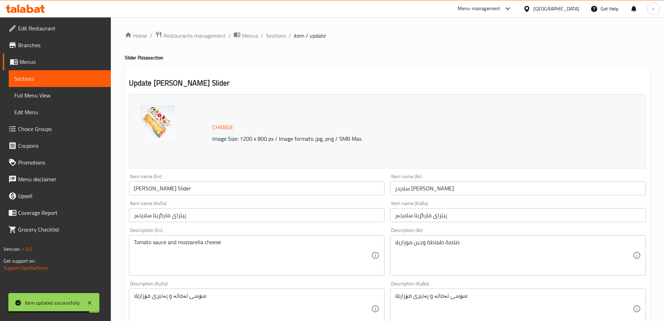
click at [398, 216] on input "پیتزای مارگریتا سلایدەر" at bounding box center [518, 215] width 256 height 14
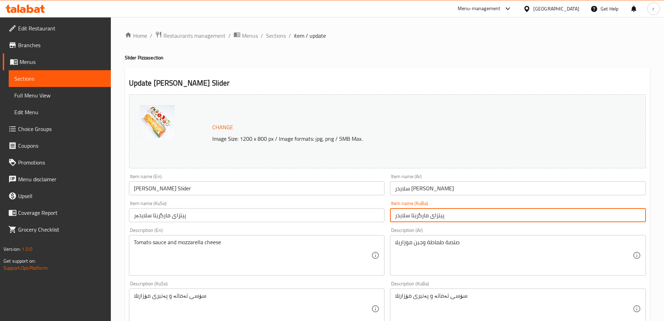
type input "پیتزای مارگریتا سلایدر"
click at [136, 216] on input "پیتزای مارگریتا سلایدەر" at bounding box center [257, 215] width 256 height 14
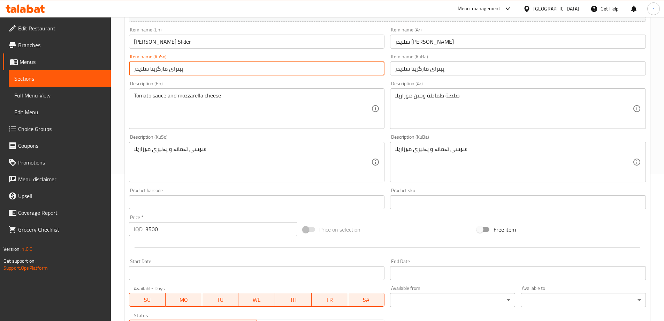
scroll to position [263, 0]
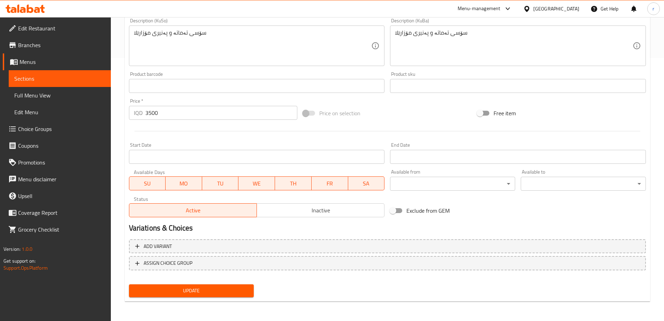
type input "پیتزای مارگریتا سلایدر"
click at [223, 292] on span "Update" at bounding box center [192, 290] width 114 height 9
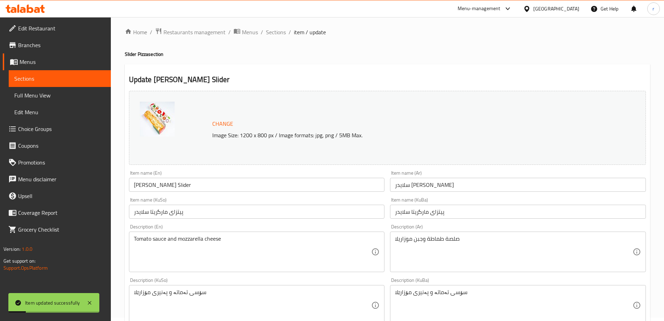
scroll to position [0, 0]
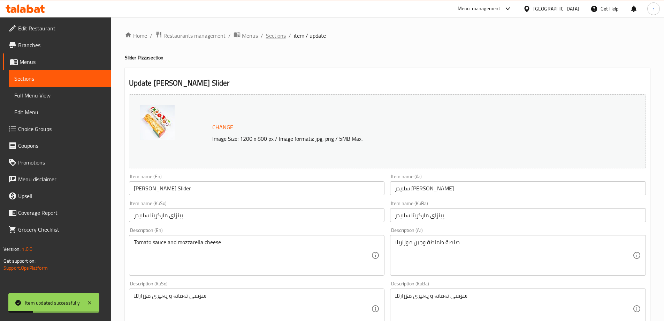
click at [270, 38] on span "Sections" at bounding box center [276, 35] width 20 height 8
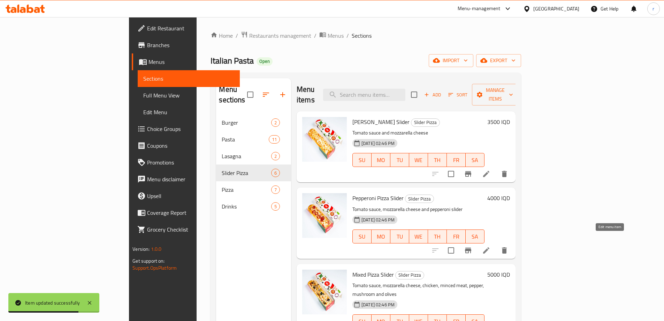
click at [491, 246] on icon at bounding box center [486, 250] width 8 height 8
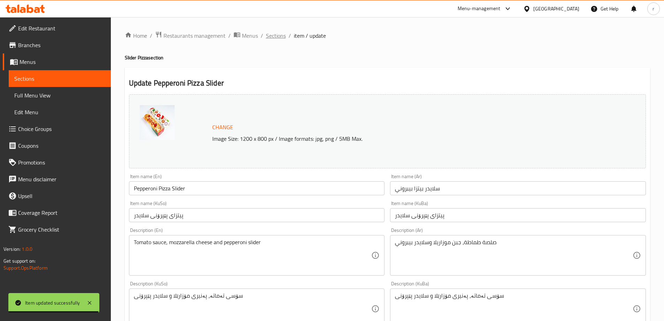
click at [277, 36] on span "Sections" at bounding box center [276, 35] width 20 height 8
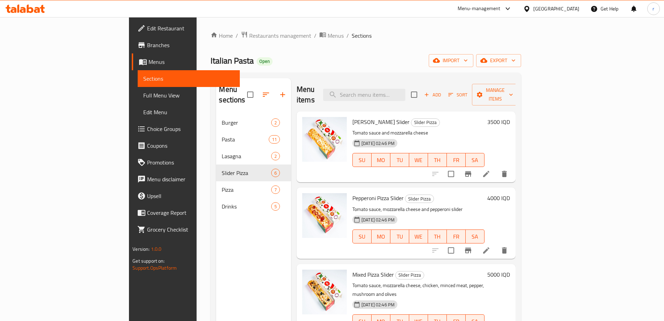
scroll to position [58, 0]
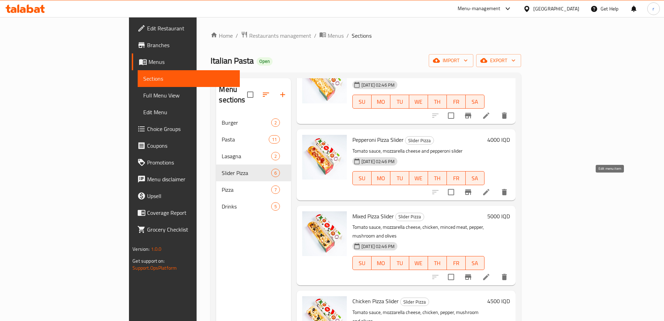
click at [491, 188] on icon at bounding box center [486, 192] width 8 height 8
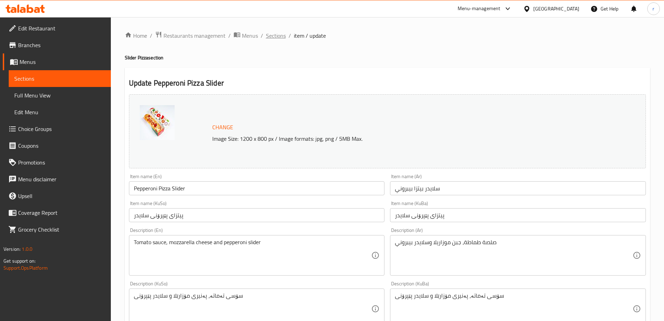
click at [271, 33] on span "Sections" at bounding box center [276, 35] width 20 height 8
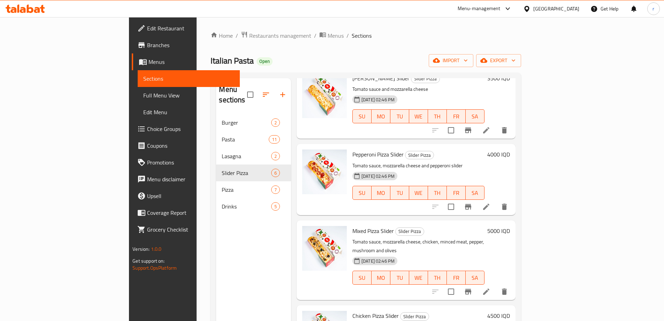
scroll to position [58, 0]
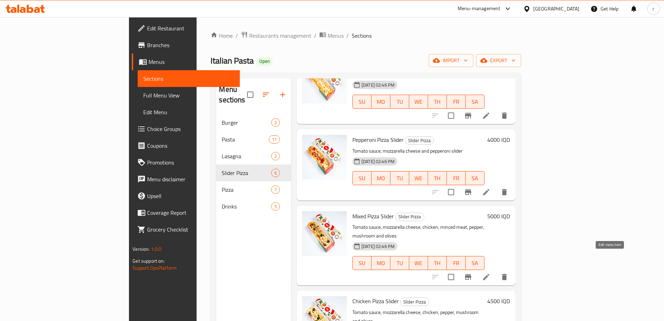
click at [491, 272] on icon at bounding box center [486, 276] width 8 height 8
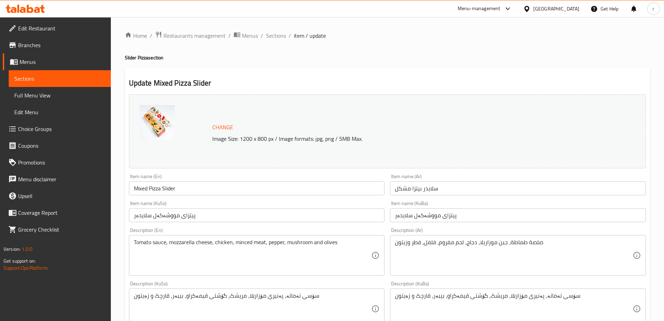
click at [399, 213] on input "پیتزای مووشەکەل سلایدەر" at bounding box center [518, 215] width 256 height 14
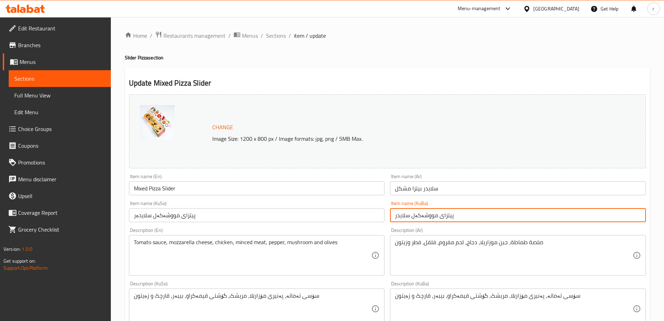
type input "پیتزای مووشەکەل سلایدر"
click at [135, 214] on input "پیتزای مووشەکەل سلایدەر" at bounding box center [257, 215] width 256 height 14
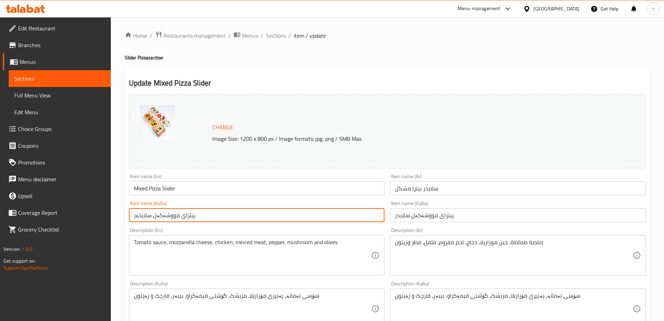
click at [137, 219] on input "پیتزای مووشەکەل سلایدەر" at bounding box center [257, 215] width 256 height 14
click at [136, 218] on input "پیتزای مووشەکەل سلایدەر" at bounding box center [257, 215] width 256 height 14
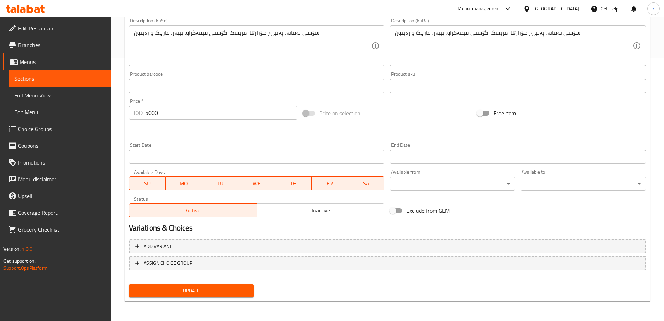
type input "پیتزای مووشەکەل سلایدر"
click at [234, 288] on span "Update" at bounding box center [192, 290] width 114 height 9
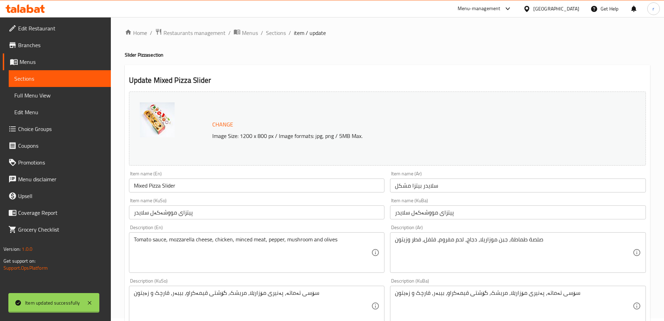
scroll to position [0, 0]
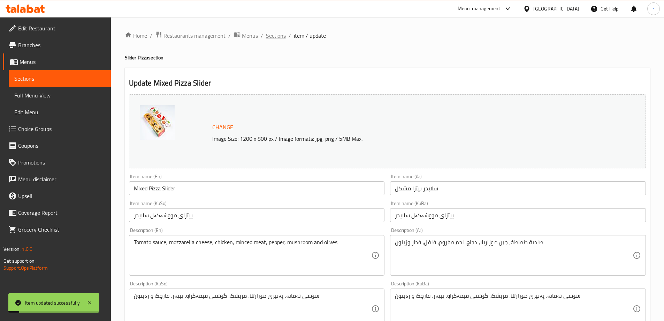
click at [278, 38] on span "Sections" at bounding box center [276, 35] width 20 height 8
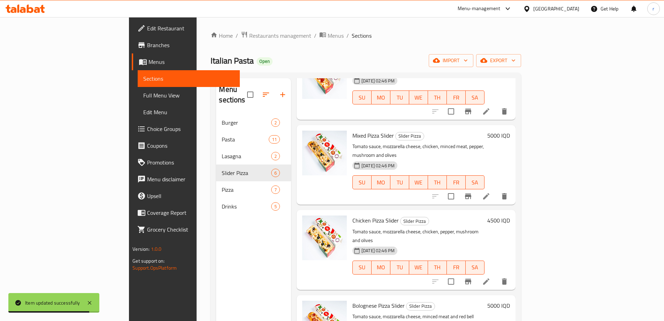
scroll to position [154, 0]
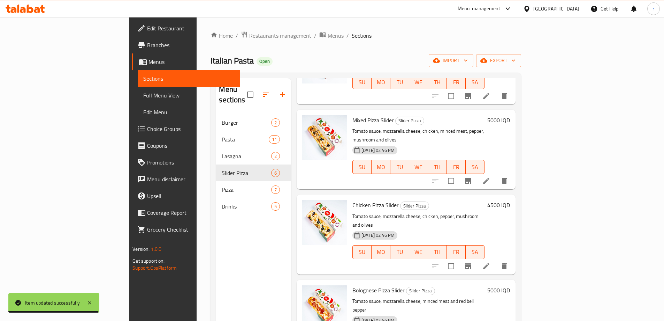
click at [496, 259] on li at bounding box center [487, 265] width 20 height 13
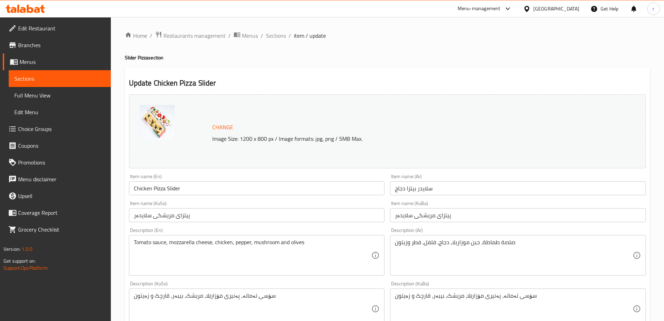
click at [397, 216] on input "پیتزای مریشکی سلایدەر" at bounding box center [518, 215] width 256 height 14
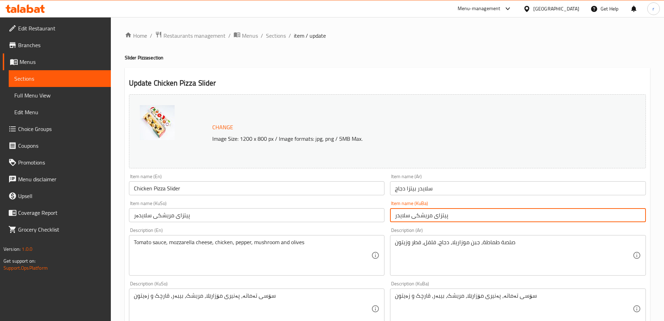
type input "پیتزای مریشکی سلایدر"
click at [135, 217] on input "پیتزای مریشکی سلایدەر" at bounding box center [257, 215] width 256 height 14
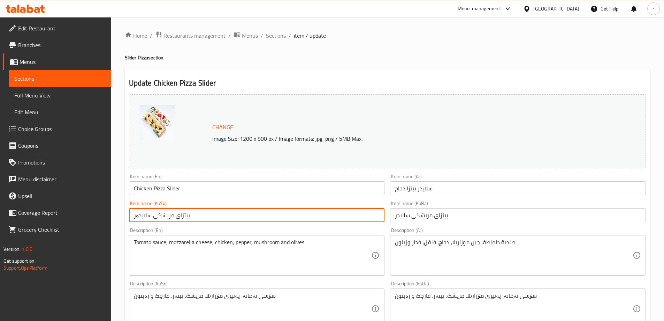
drag, startPoint x: 133, startPoint y: 217, endPoint x: 150, endPoint y: 216, distance: 16.5
click at [150, 216] on input "پیتزای مریشکی سلایدەر" at bounding box center [257, 215] width 256 height 14
click at [136, 216] on input "پیتزای مریشکی سلایدەر" at bounding box center [257, 215] width 256 height 14
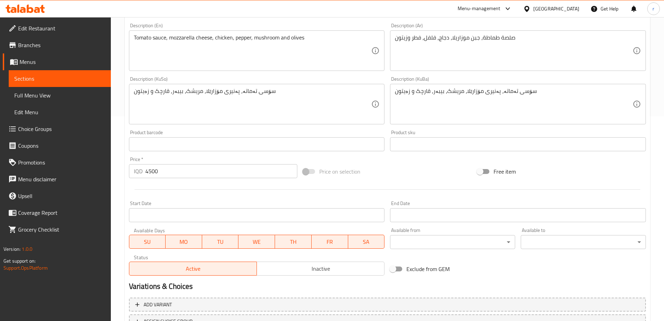
scroll to position [263, 0]
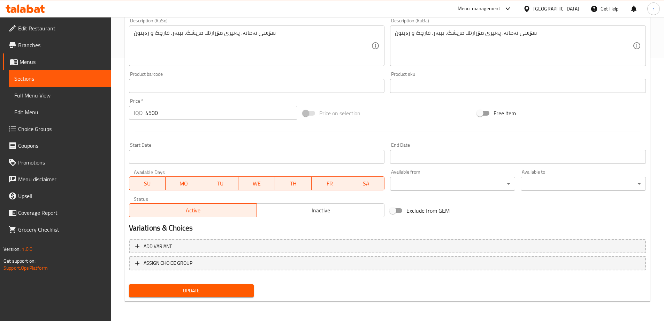
type input "پیتزای مریشکی سلایدر"
click at [209, 290] on span "Update" at bounding box center [192, 290] width 114 height 9
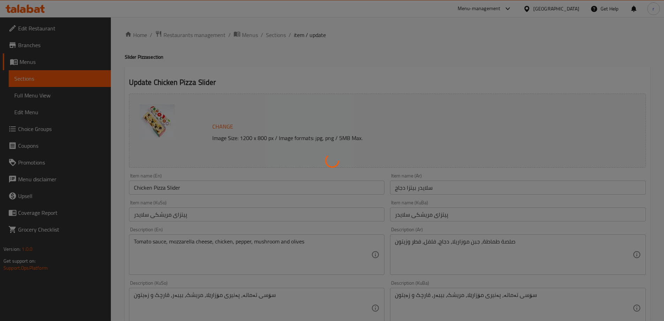
scroll to position [0, 0]
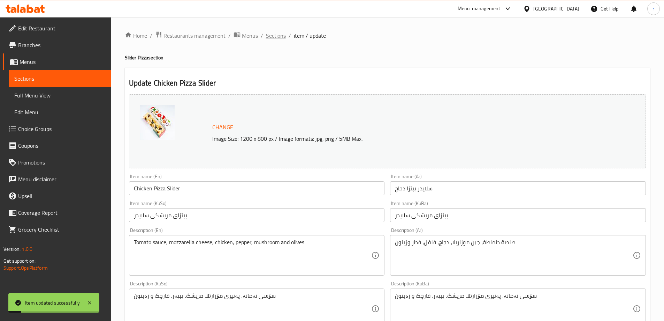
click at [278, 39] on span "Sections" at bounding box center [276, 35] width 20 height 8
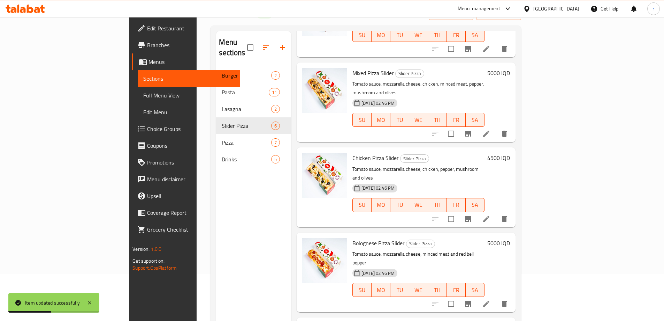
scroll to position [98, 0]
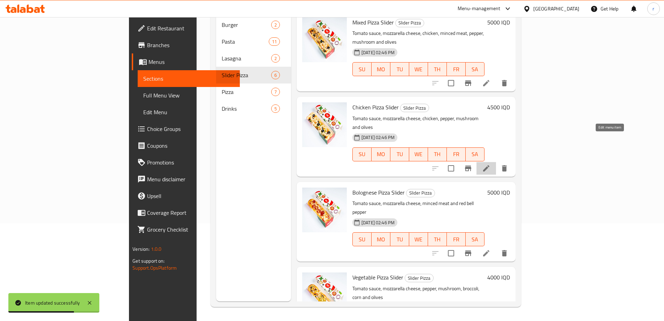
click at [490, 165] on icon at bounding box center [486, 168] width 6 height 6
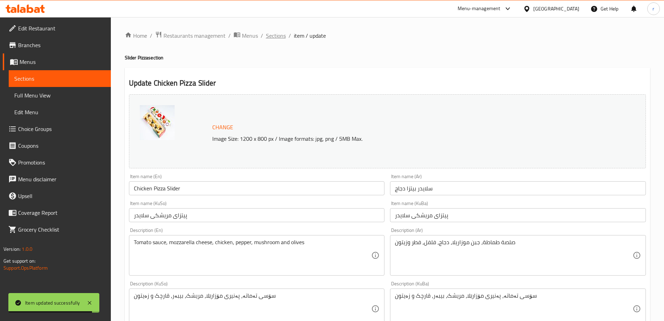
click at [281, 38] on span "Sections" at bounding box center [276, 35] width 20 height 8
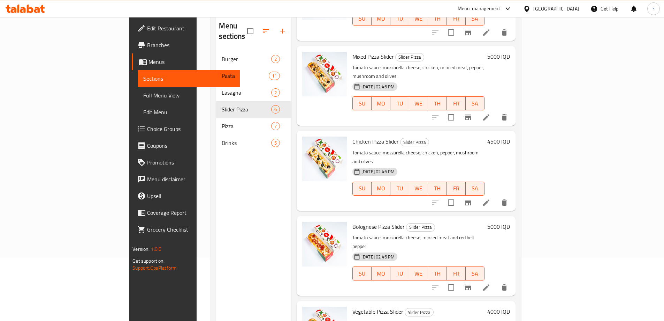
scroll to position [98, 0]
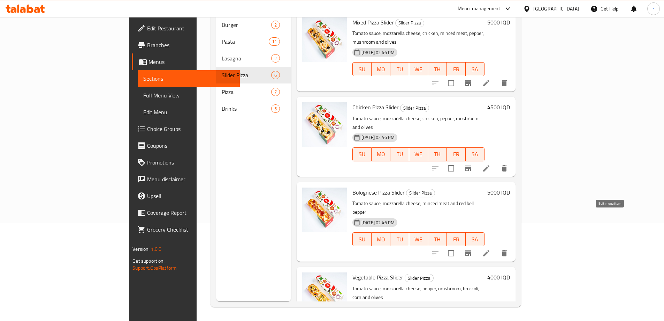
click at [491, 249] on icon at bounding box center [486, 253] width 8 height 8
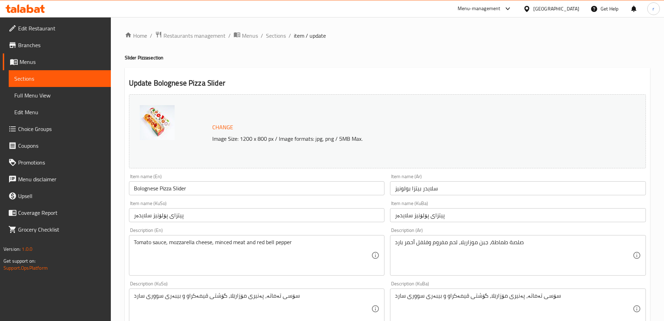
click at [398, 214] on input "پیتزای پۆلۆنیز سلایدەر" at bounding box center [518, 215] width 256 height 14
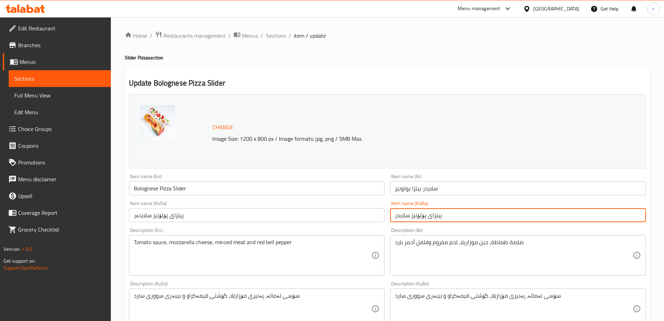
type input "پیتزای پۆلۆنیز سلایدر"
click at [135, 215] on input "پیتزای پۆلۆنیز سلایدەر" at bounding box center [257, 215] width 256 height 14
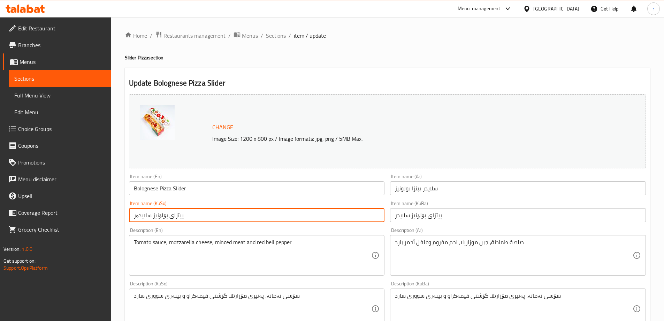
click at [135, 216] on input "پیتزای پۆلۆنیز سلایدەر" at bounding box center [257, 215] width 256 height 14
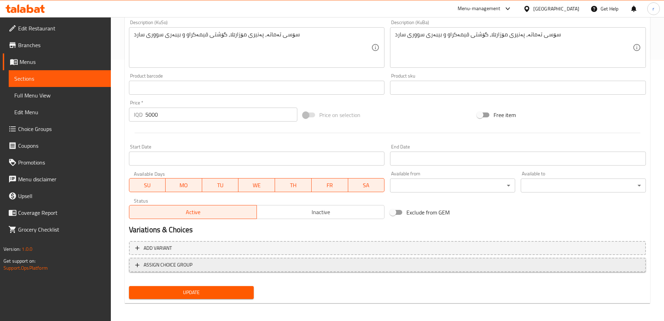
scroll to position [263, 0]
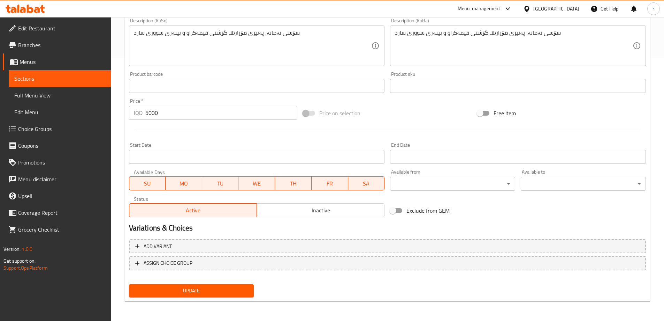
type input "پیتزای پۆلۆنیز سلایدر"
click at [226, 287] on span "Update" at bounding box center [192, 290] width 114 height 9
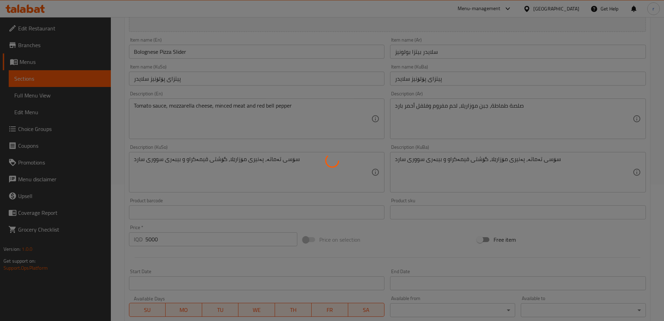
scroll to position [0, 0]
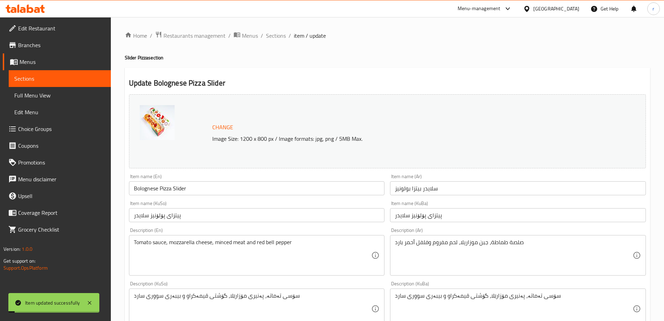
click at [273, 38] on span "Sections" at bounding box center [276, 35] width 20 height 8
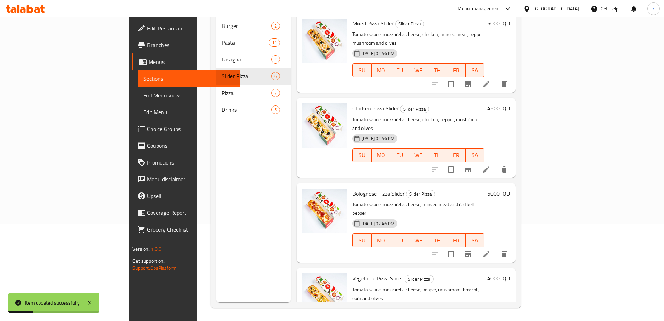
scroll to position [98, 0]
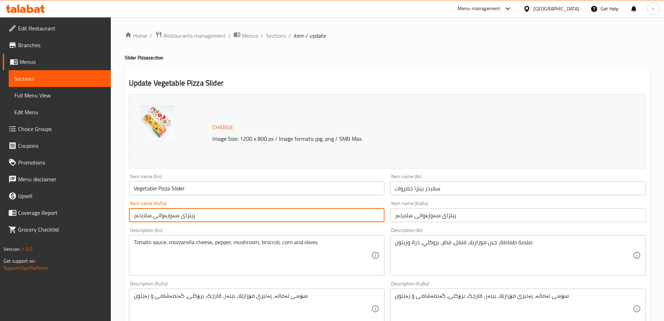
click at [137, 214] on input "پیتزای سەوزەواتی سلایدەر" at bounding box center [257, 215] width 256 height 14
type input "پیتزای سەوزەواتی سلایدر"
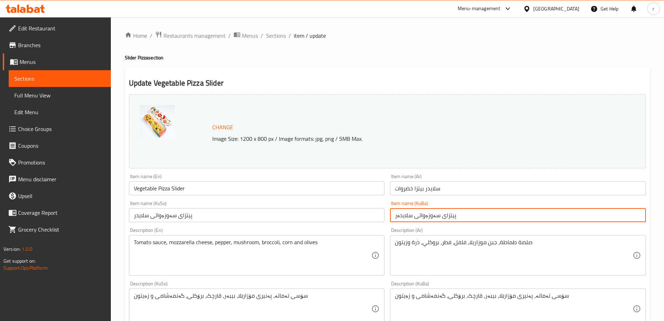
click at [399, 216] on input "پیتزای سەوزەواتی سلایدەر" at bounding box center [518, 215] width 256 height 14
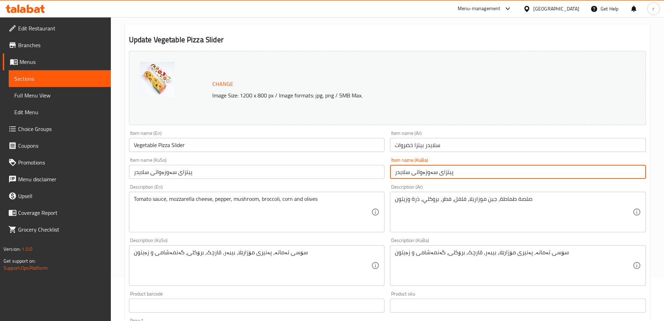
scroll to position [58, 0]
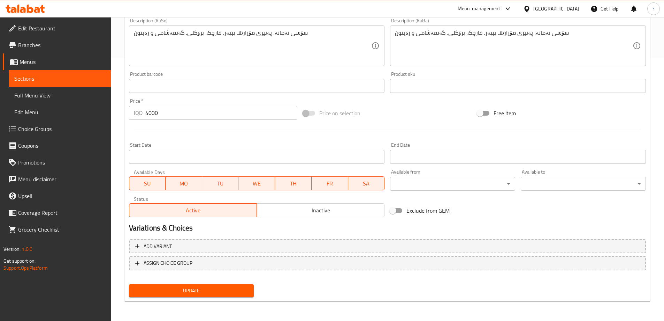
type input "پیتزای سەوزەواتی سلایدر"
click at [238, 291] on span "Update" at bounding box center [192, 290] width 114 height 9
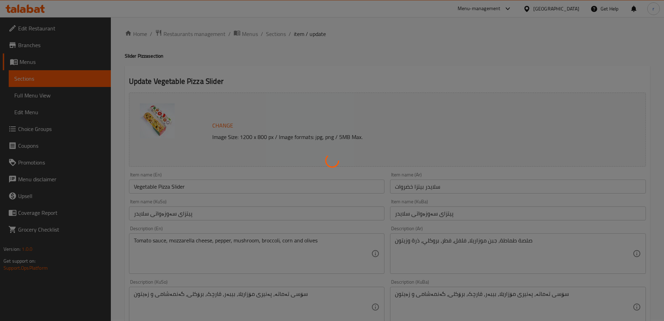
scroll to position [0, 0]
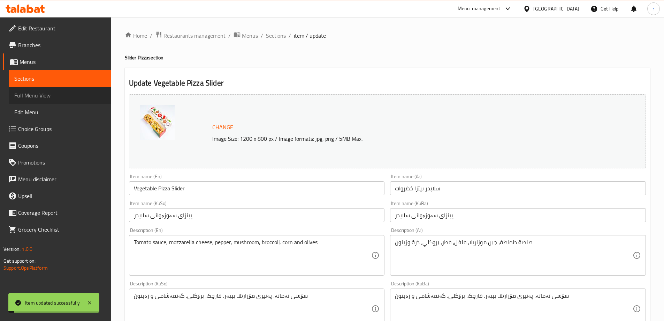
click at [52, 98] on span "Full Menu View" at bounding box center [59, 95] width 91 height 8
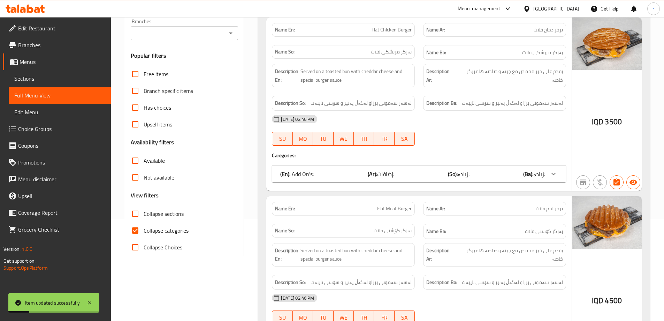
scroll to position [174, 0]
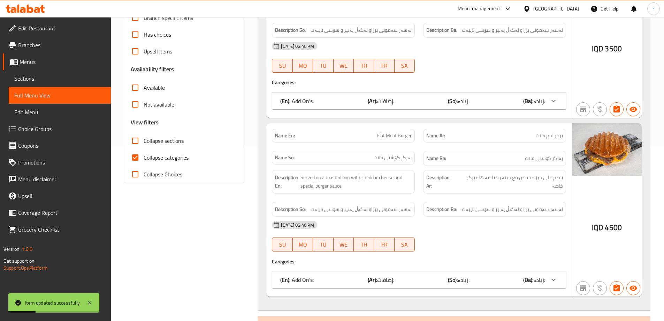
click at [158, 157] on span "Collapse categories" at bounding box center [166, 157] width 45 height 8
click at [144, 157] on input "Collapse categories" at bounding box center [135, 157] width 17 height 17
checkbox input "false"
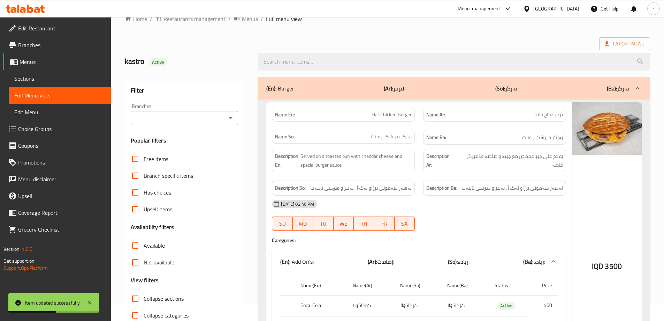
scroll to position [0, 0]
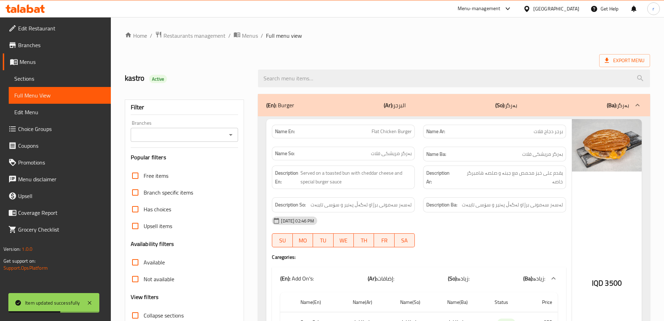
click at [173, 129] on div "Branches" at bounding box center [185, 135] width 108 height 14
click at [170, 133] on input "Branches" at bounding box center [179, 135] width 92 height 10
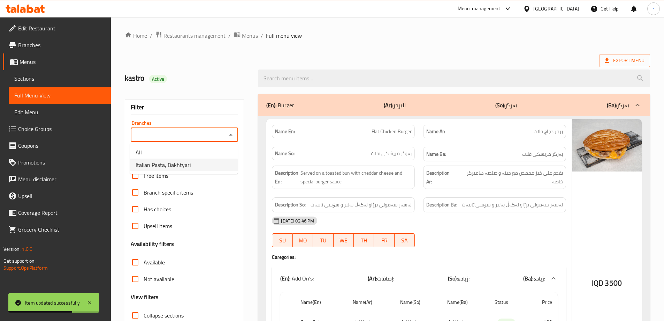
click at [176, 165] on span "Italian Pasta, Bakhtyari" at bounding box center [163, 164] width 55 height 8
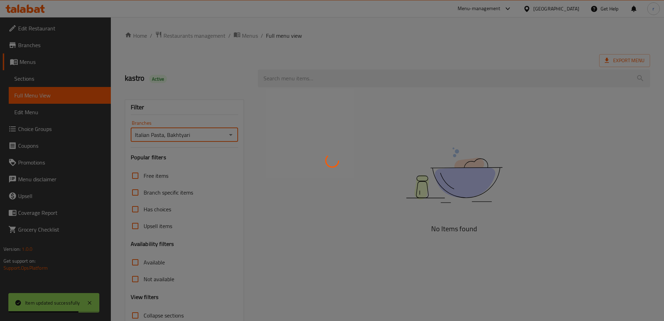
click at [235, 77] on div at bounding box center [332, 160] width 664 height 321
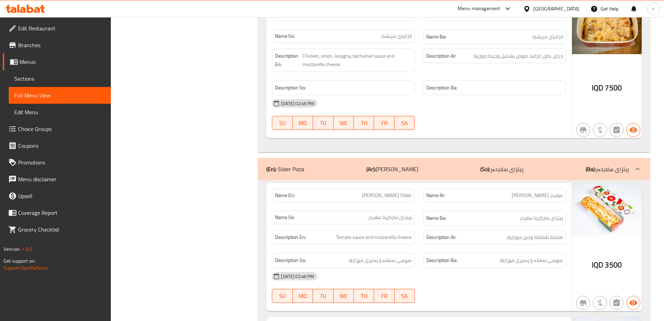
scroll to position [7053, 0]
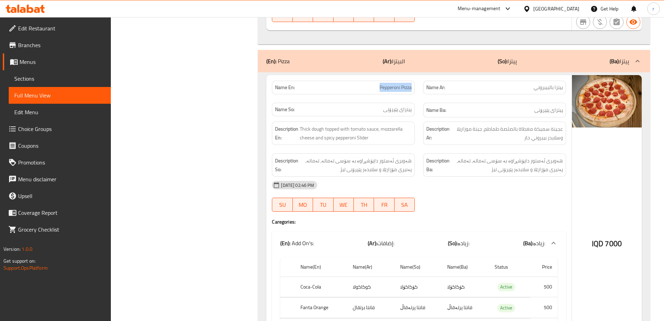
drag, startPoint x: 374, startPoint y: 80, endPoint x: 415, endPoint y: 81, distance: 40.8
click at [415, 81] on div "Name En: Pepperoni Pizza" at bounding box center [343, 88] width 143 height 14
copy span "Pepperoni Pizza"
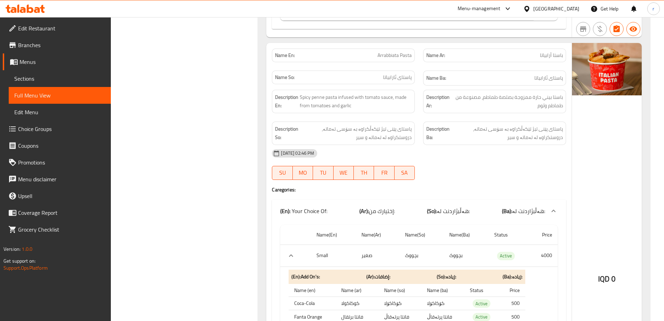
scroll to position [0, 0]
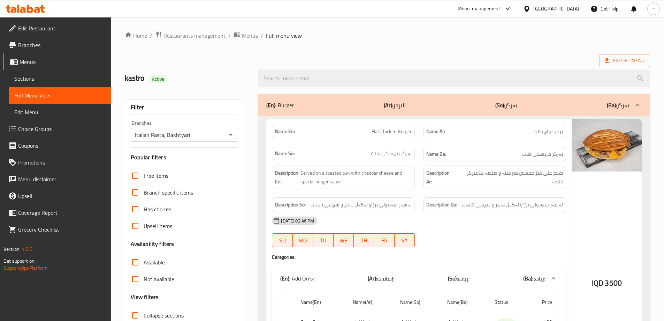
click at [235, 136] on button "Open" at bounding box center [231, 135] width 10 height 10
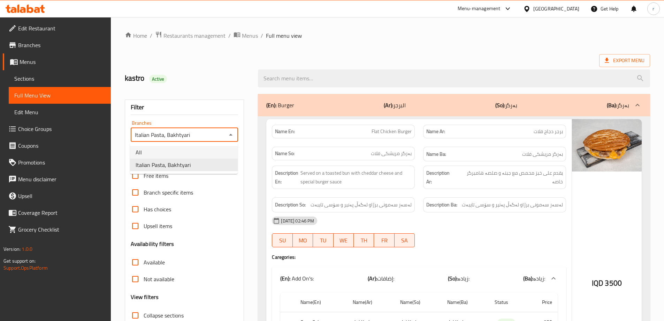
click at [193, 149] on li "All" at bounding box center [184, 152] width 108 height 13
click at [228, 134] on icon "Open" at bounding box center [231, 134] width 8 height 8
click at [182, 165] on span "Italian Pasta, Bakhtyari" at bounding box center [163, 164] width 55 height 8
type input "Italian Pasta, Bakhtyari"
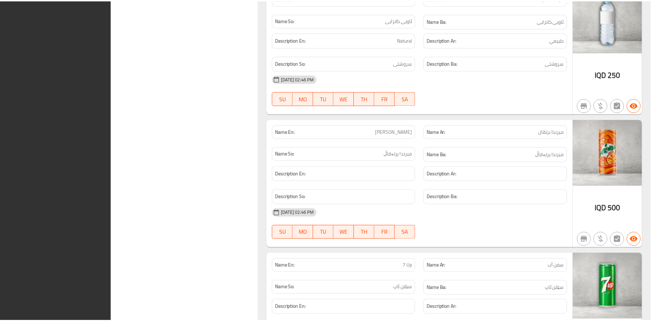
scroll to position [9737, 0]
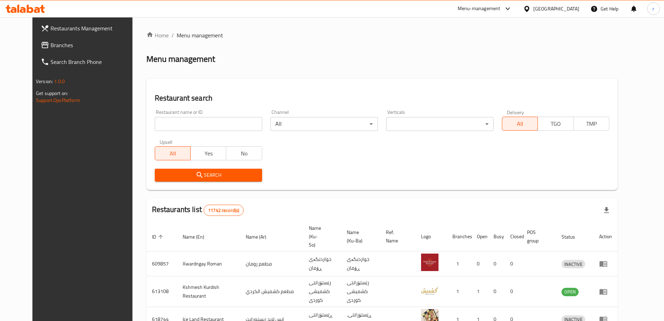
click at [155, 122] on input "search" at bounding box center [208, 124] width 107 height 14
paste input "633735"
click at [179, 176] on span "Search" at bounding box center [208, 175] width 96 height 9
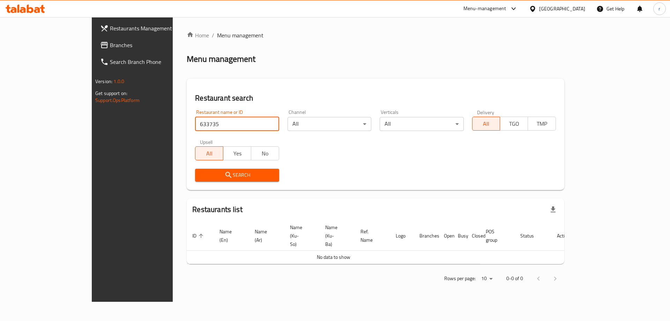
click at [195, 122] on input "633735" at bounding box center [237, 124] width 84 height 14
type input "633735"
click at [201, 174] on span "Search" at bounding box center [237, 175] width 73 height 9
click at [173, 174] on div at bounding box center [335, 160] width 670 height 321
click at [110, 49] on span "Branches" at bounding box center [154, 45] width 88 height 8
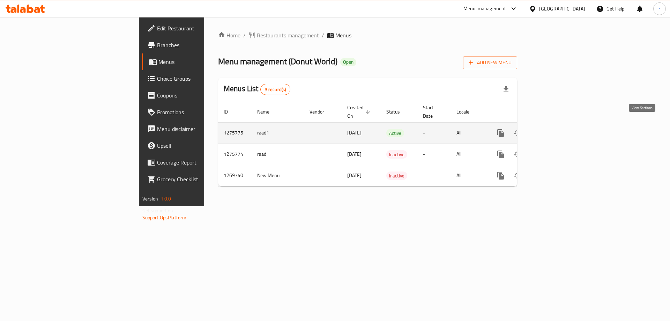
click at [555, 129] on icon "enhanced table" at bounding box center [550, 133] width 8 height 8
